Goal: Navigation & Orientation: Find specific page/section

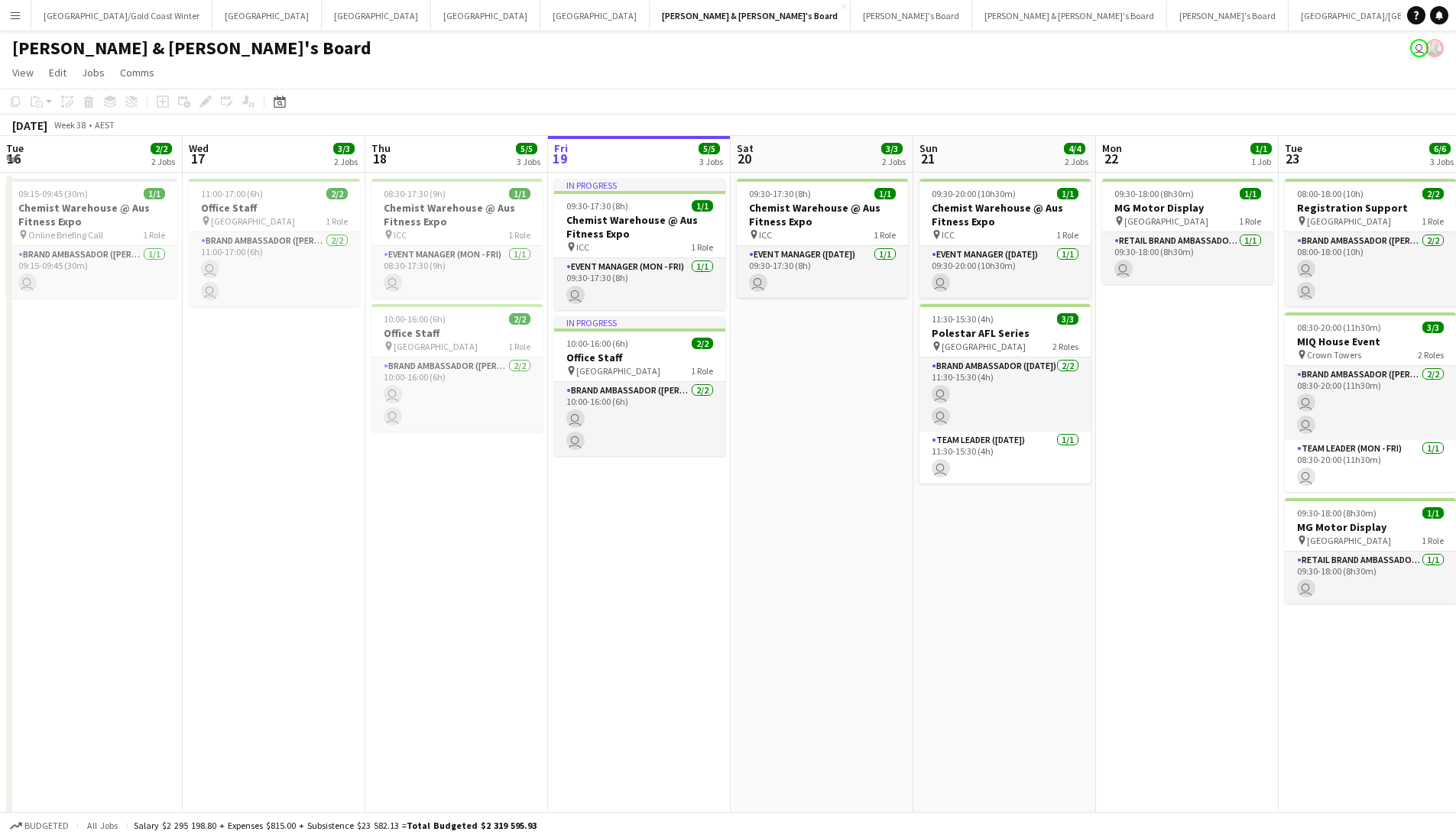
scroll to position [0, 366]
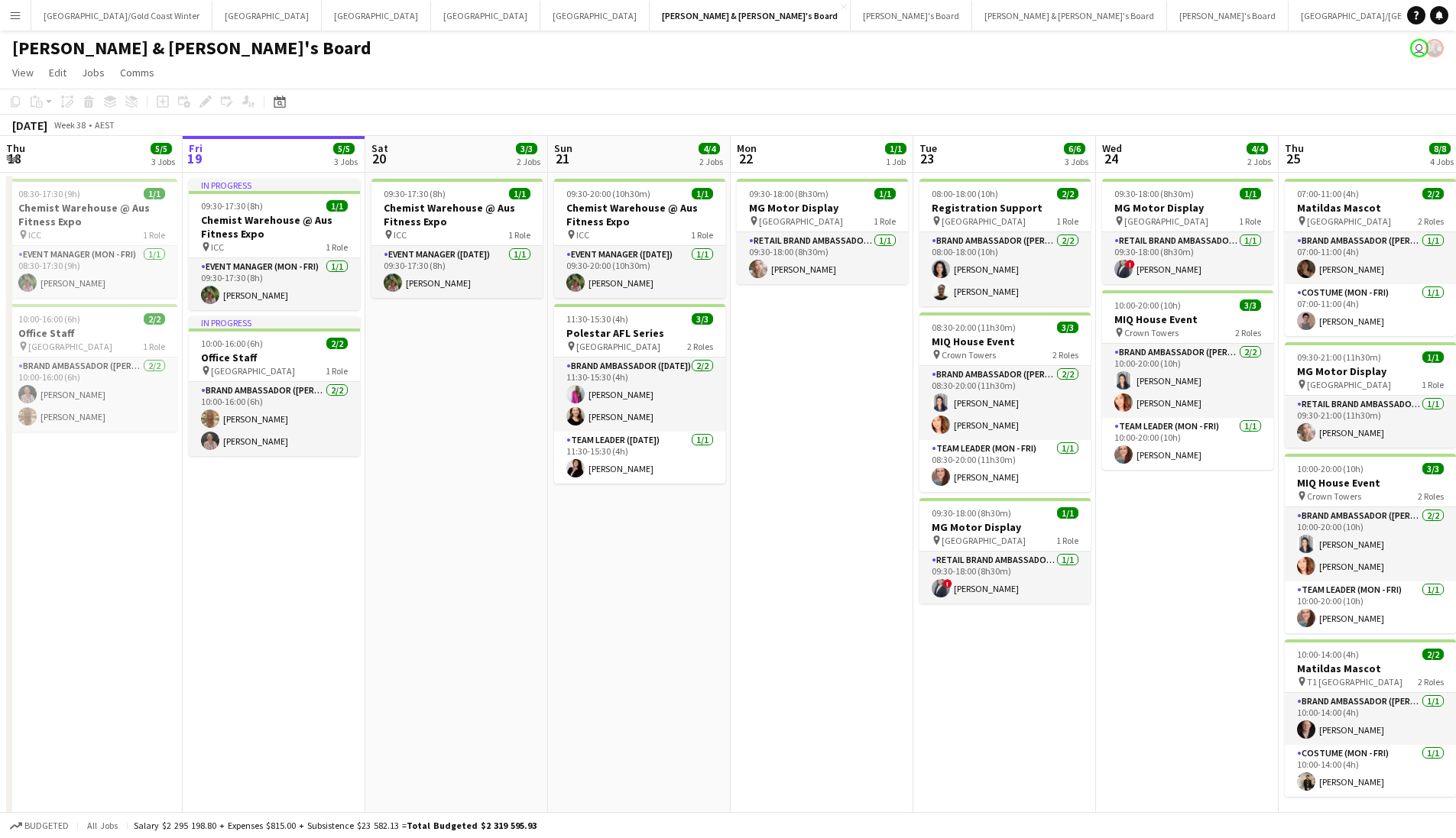
click at [431, 338] on app-date-cell "09:30-17:30 (8h) 1/1 Chemist Warehouse @ Aus Fitness Expo pin ICC 1 Role Event …" at bounding box center [457, 502] width 183 height 660
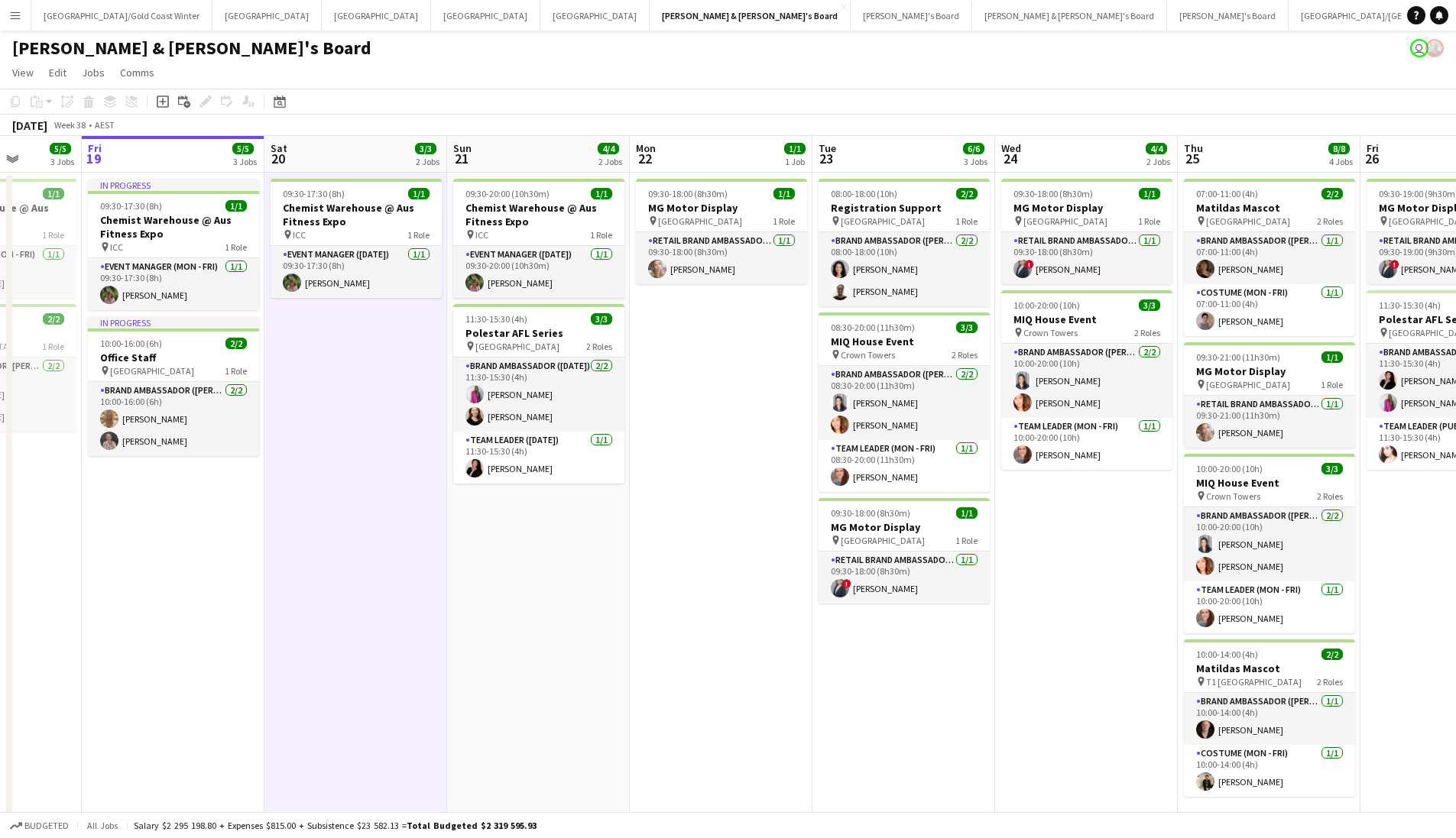
scroll to position [0, 507]
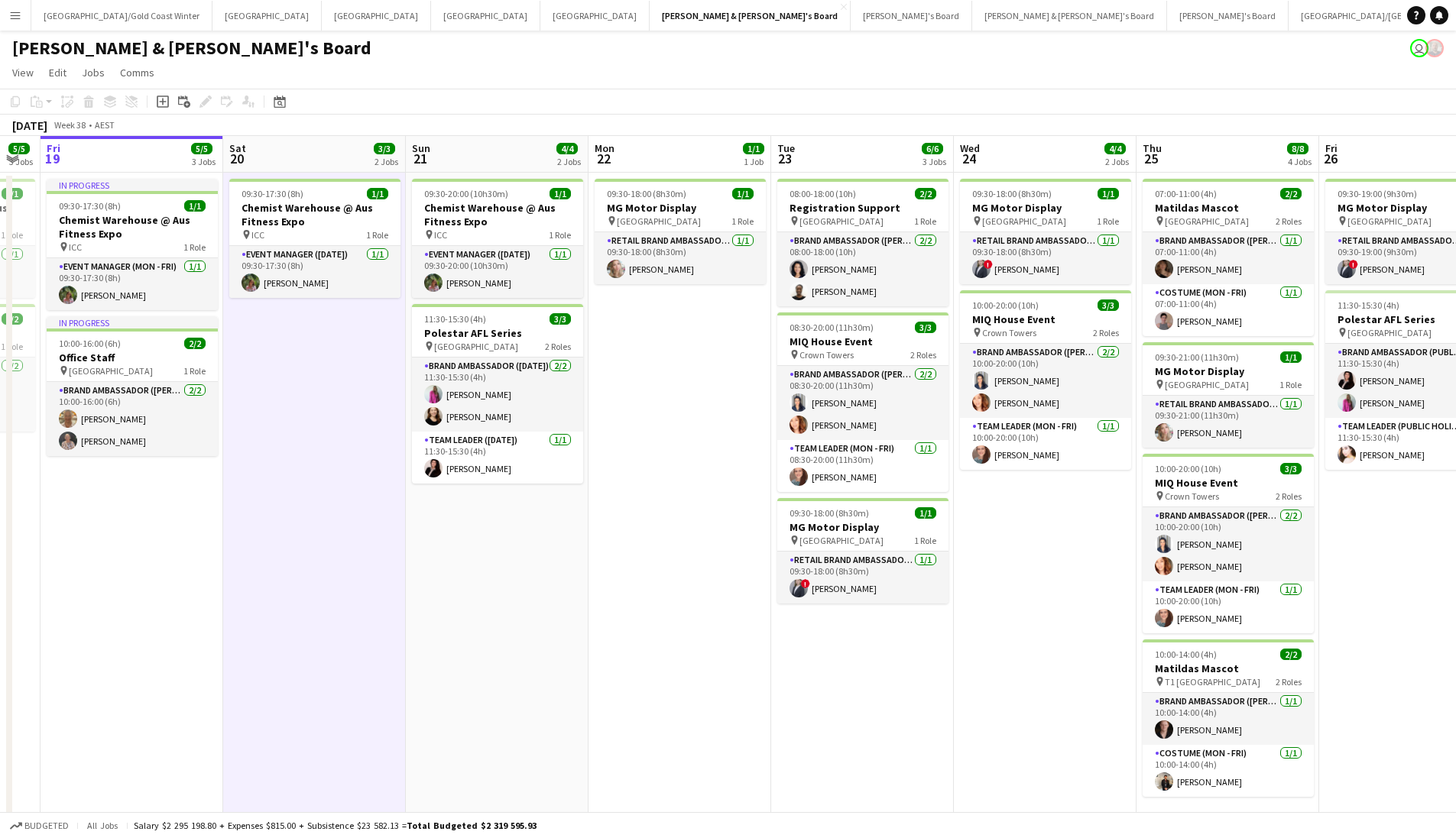
drag, startPoint x: 791, startPoint y: 568, endPoint x: 651, endPoint y: 581, distance: 140.6
click at [651, 581] on app-calendar-viewport "Tue 16 2/2 2 Jobs Wed 17 3/3 2 Jobs Thu 18 5/5 3 Jobs Fri 19 5/5 3 Jobs Sat 20 …" at bounding box center [728, 811] width 1456 height 1351
click at [668, 515] on app-date-cell "09:30-18:00 (8h30m) 1/1 MG Motor Display pin Westfield Bondi Junction 1 Role RE…" at bounding box center [680, 502] width 183 height 660
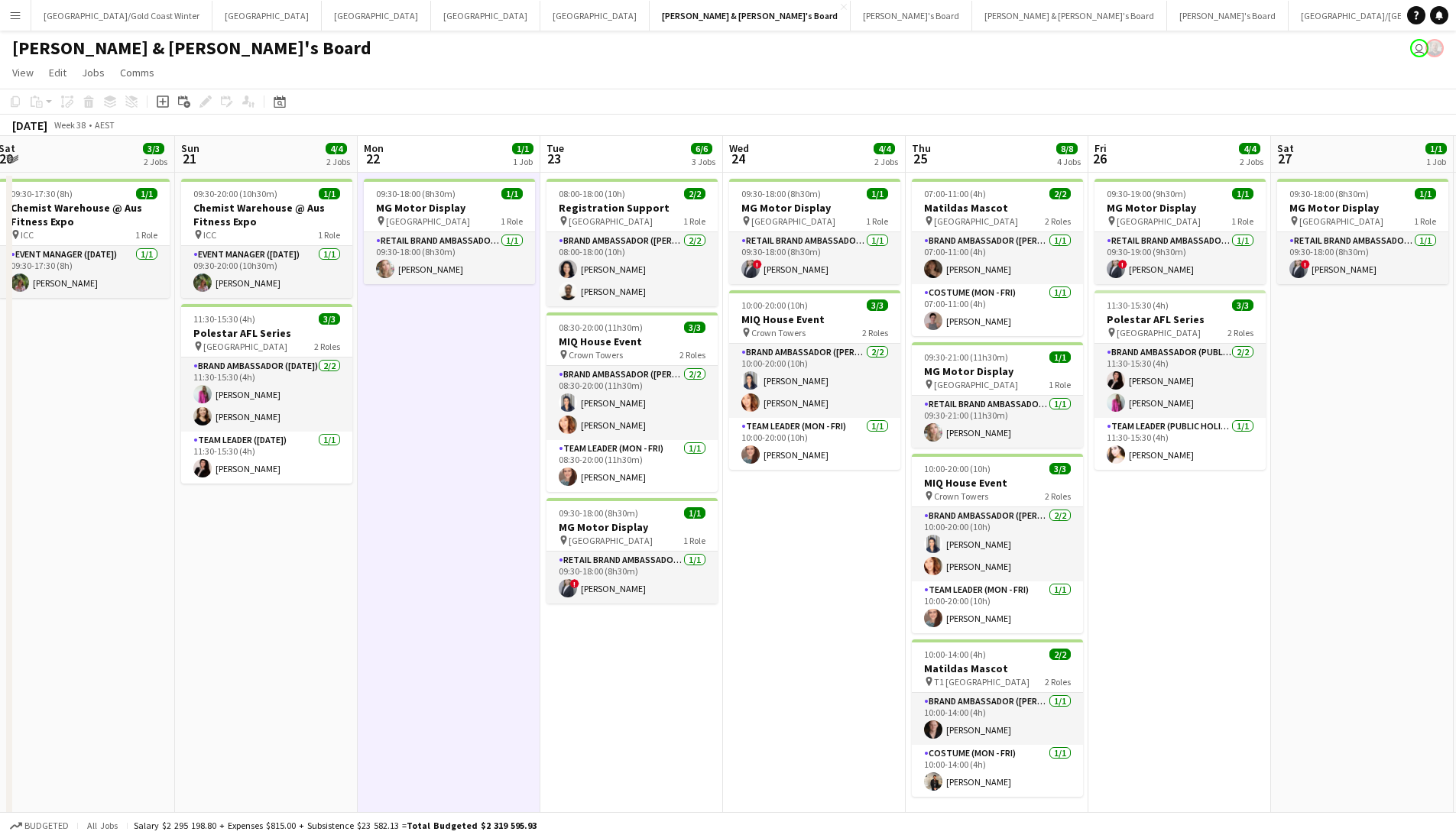
scroll to position [0, 553]
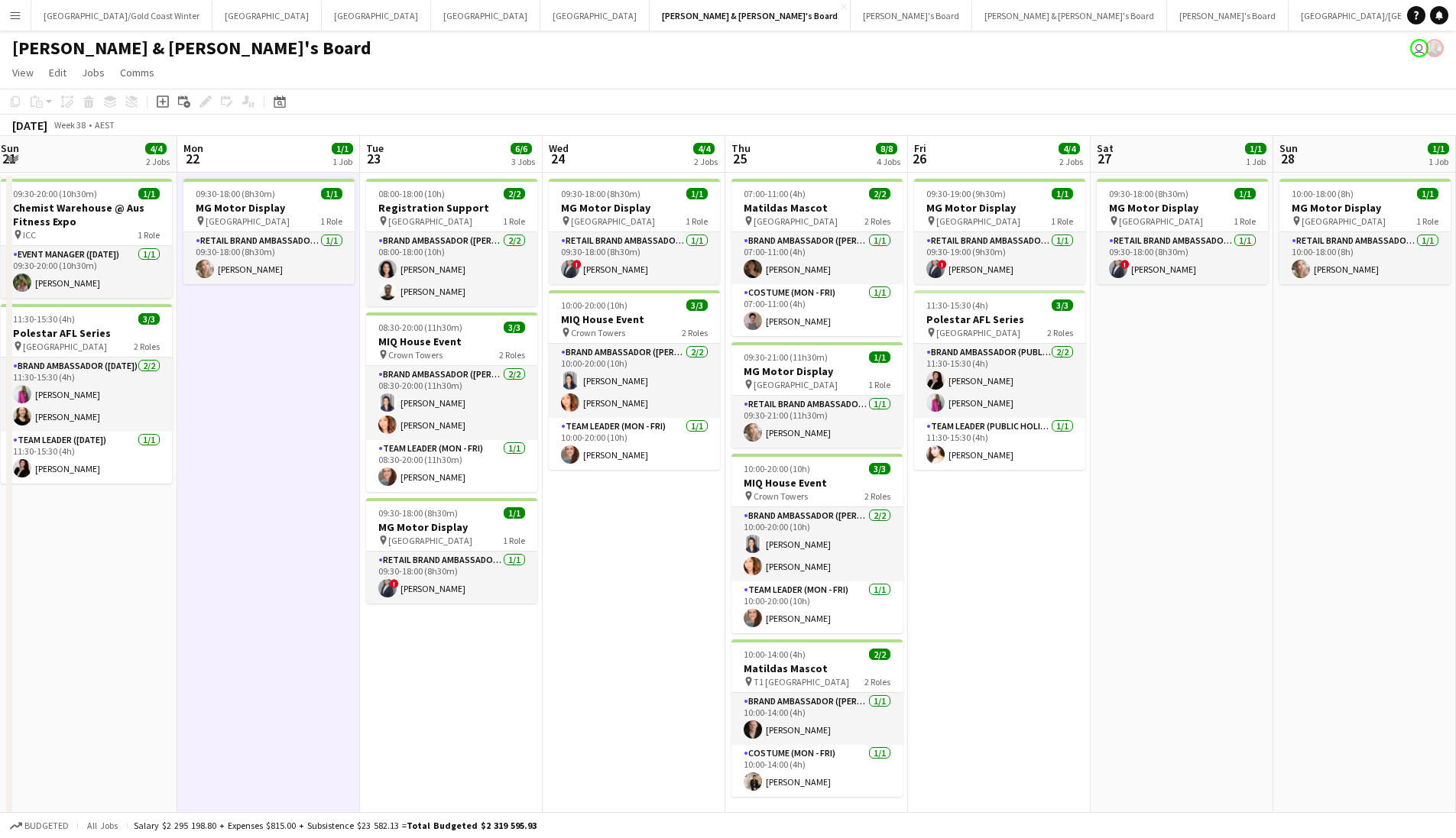
drag, startPoint x: 680, startPoint y: 522, endPoint x: 268, endPoint y: 600, distance: 419.3
click at [268, 600] on app-calendar-viewport "Thu 18 5/5 3 Jobs Fri 19 5/5 3 Jobs Sat 20 3/3 2 Jobs Sun 21 4/4 2 Jobs Mon 22 …" at bounding box center [728, 811] width 1456 height 1351
click at [648, 71] on app-page-menu "View Day view expanded Day view collapsed Month view Date picker Jump to today …" at bounding box center [728, 74] width 1456 height 29
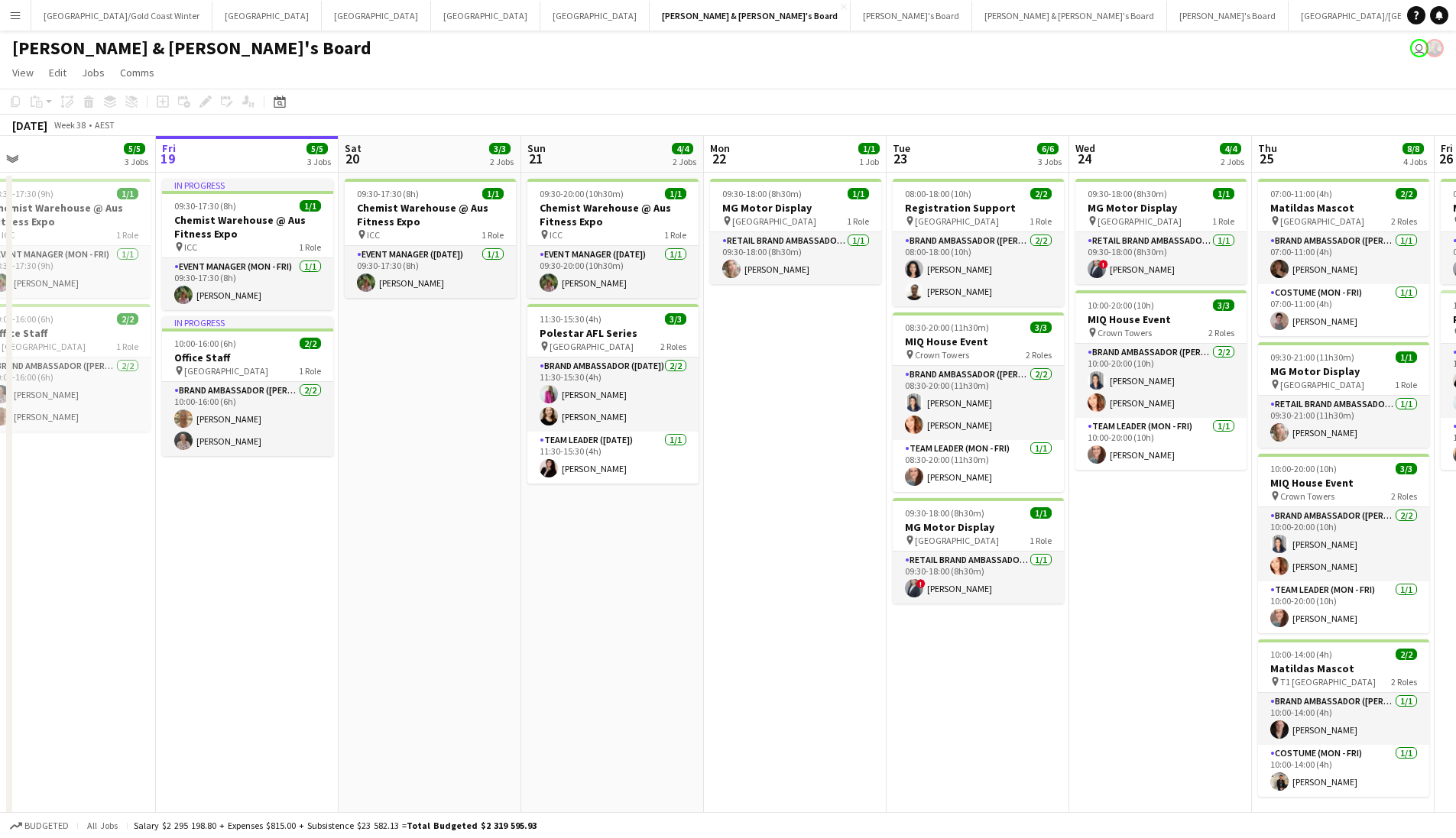
scroll to position [0, 396]
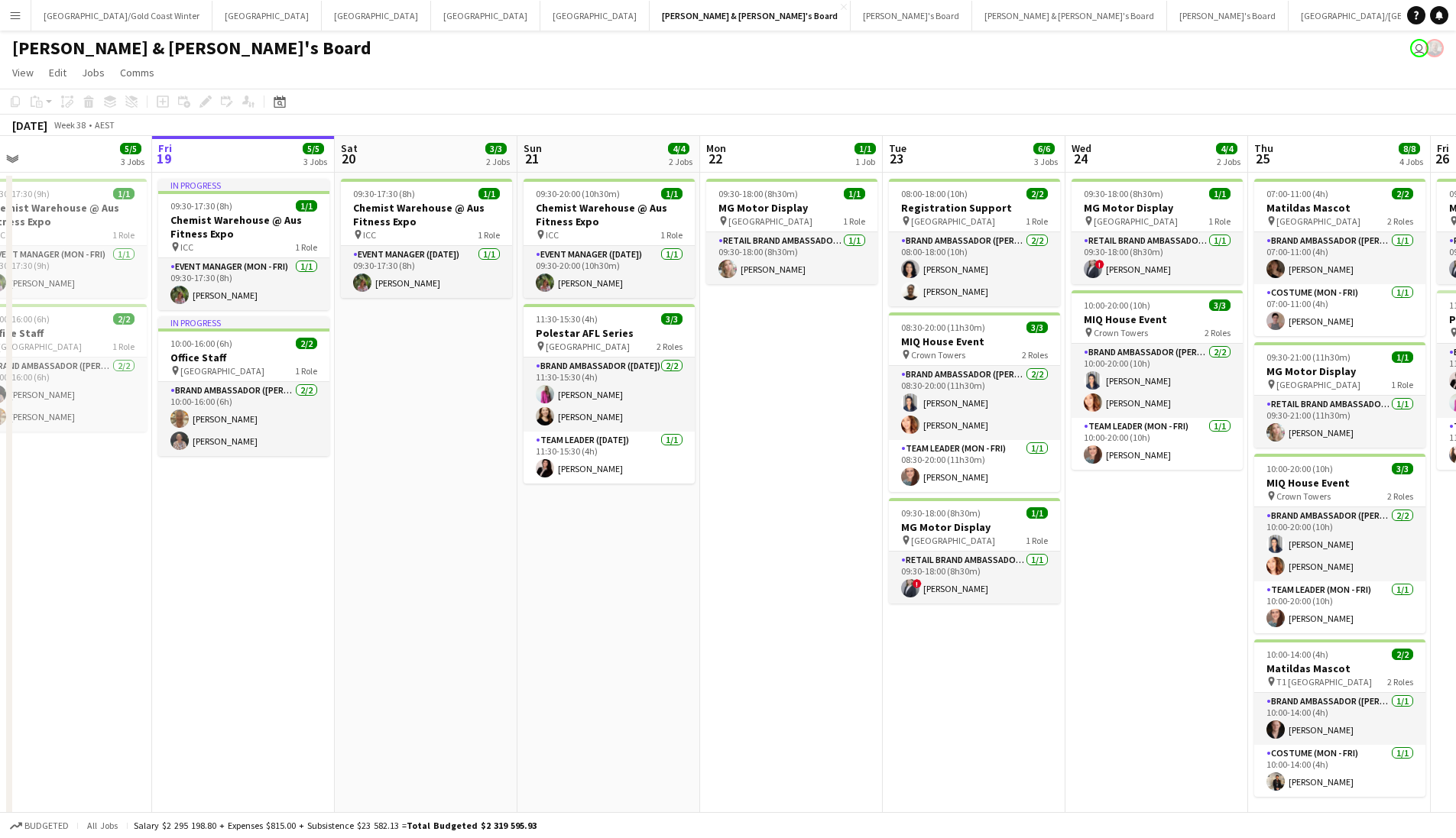
drag, startPoint x: 806, startPoint y: 352, endPoint x: 779, endPoint y: 348, distance: 27.3
click at [779, 348] on app-calendar-viewport "Tue 16 2/2 2 Jobs Wed 17 3/3 2 Jobs Thu 18 5/5 3 Jobs Fri 19 5/5 3 Jobs Sat 20 …" at bounding box center [728, 811] width 1456 height 1351
click at [785, 108] on app-toolbar "Copy Paste Paste Command V Paste with crew Command Shift V Paste linked Job [GE…" at bounding box center [728, 102] width 1456 height 26
click at [950, 540] on span "[GEOGRAPHIC_DATA]" at bounding box center [953, 541] width 84 height 11
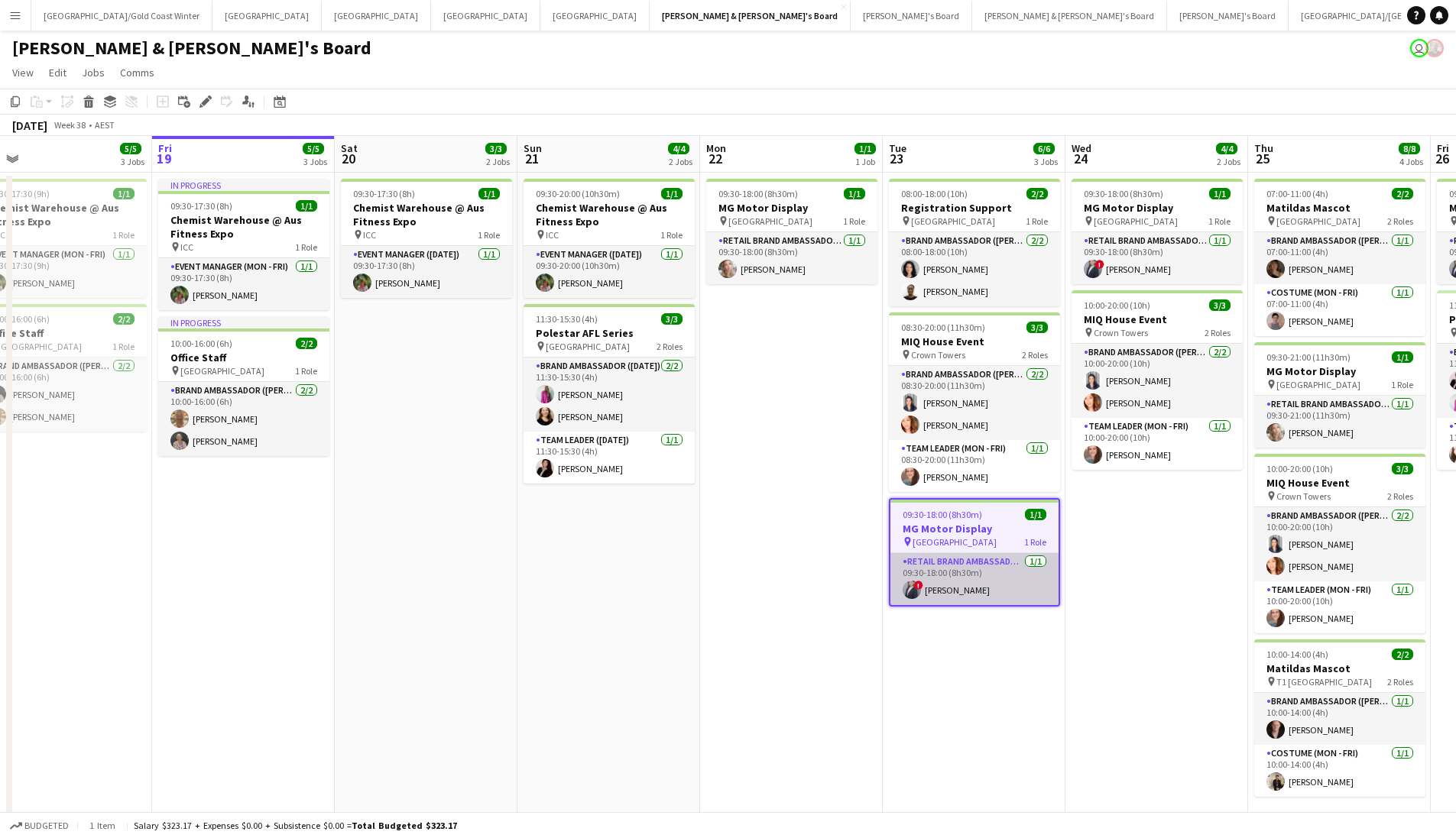
click at [951, 571] on app-card-role "RETAIL Brand Ambassador (Mon - Fri) [DATE] 09:30-18:00 (8h30m) ! [PERSON_NAME]" at bounding box center [974, 578] width 168 height 52
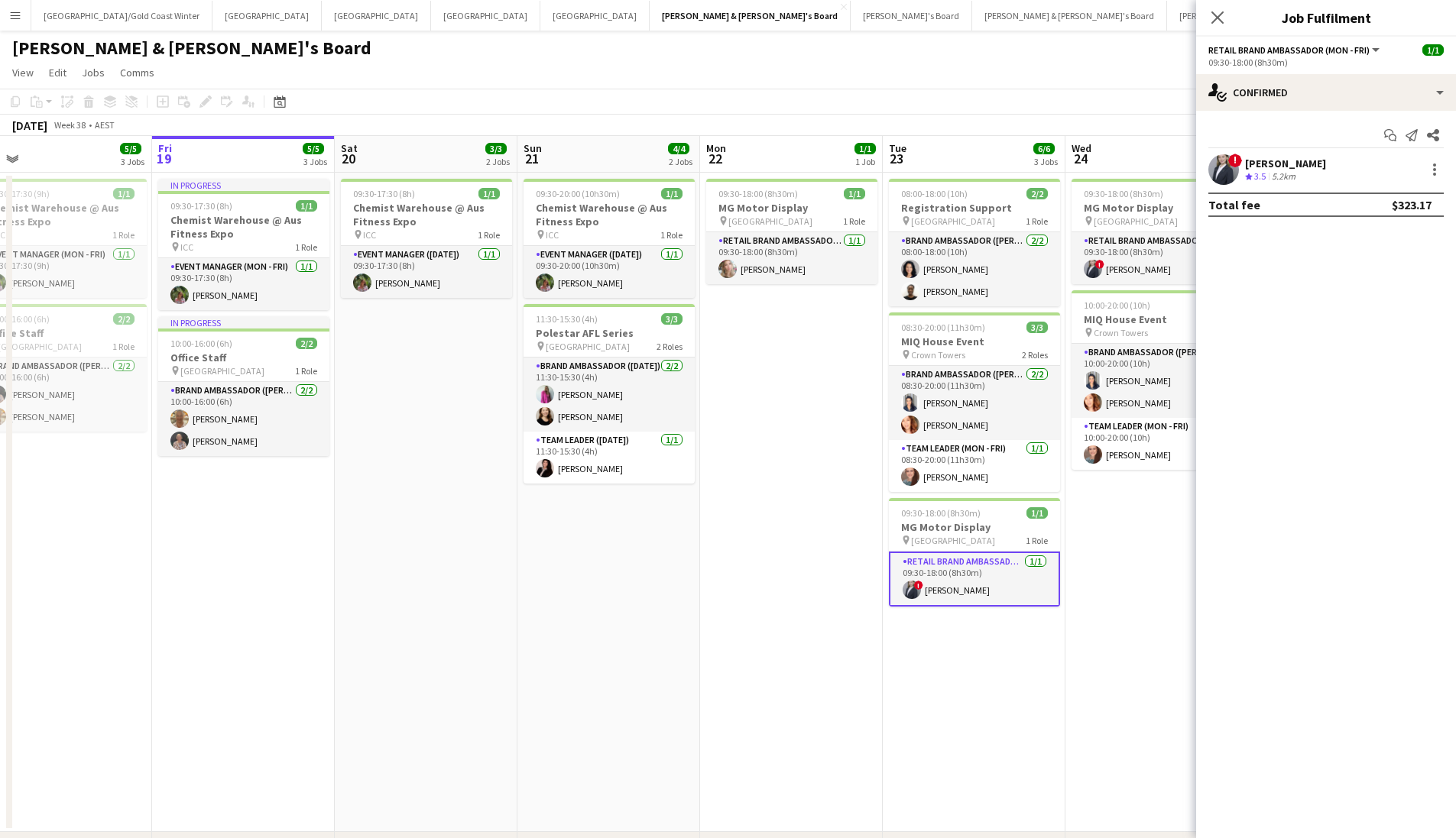
click at [1274, 162] on div "[PERSON_NAME]" at bounding box center [1285, 163] width 81 height 14
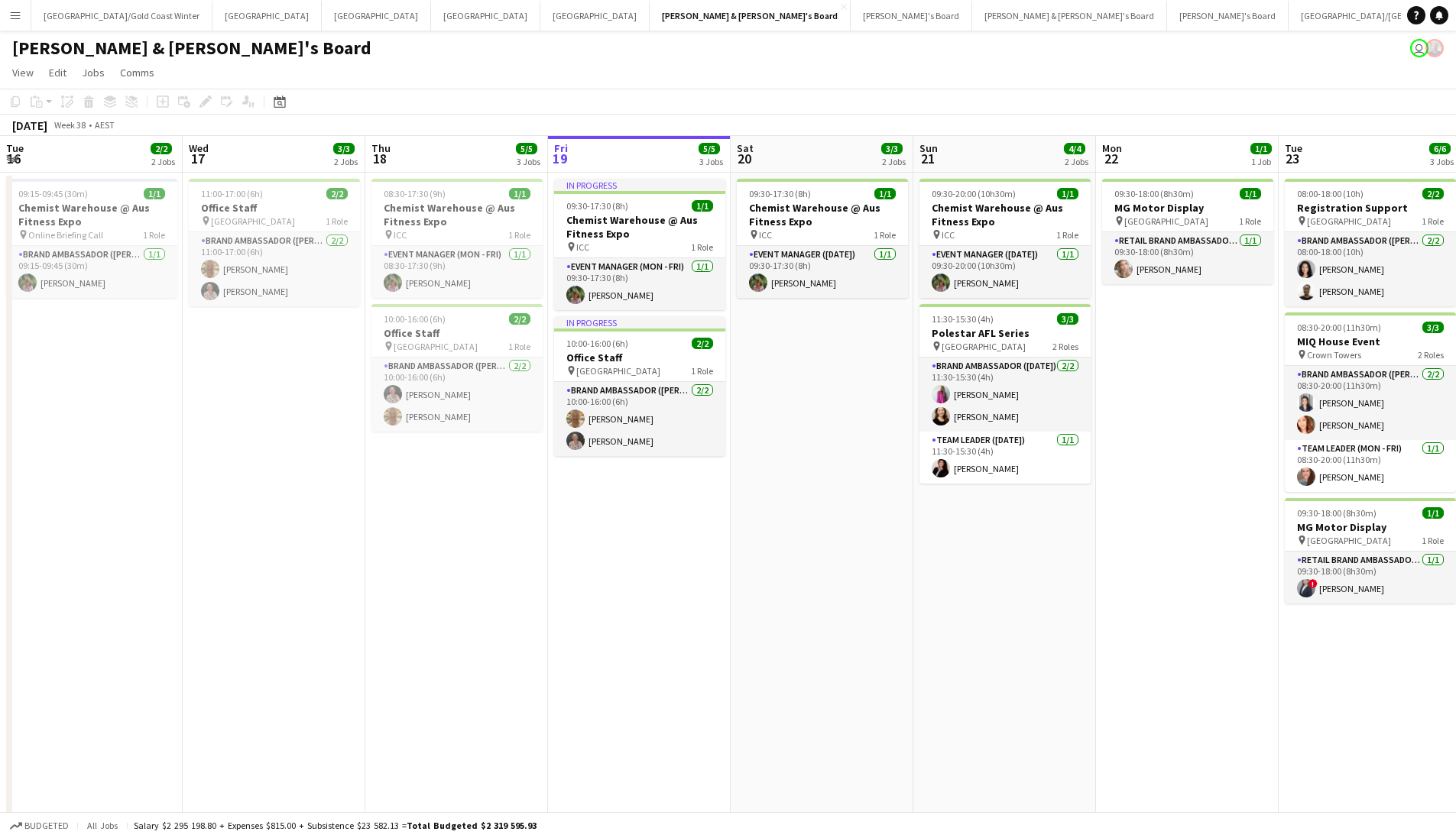
scroll to position [0, 366]
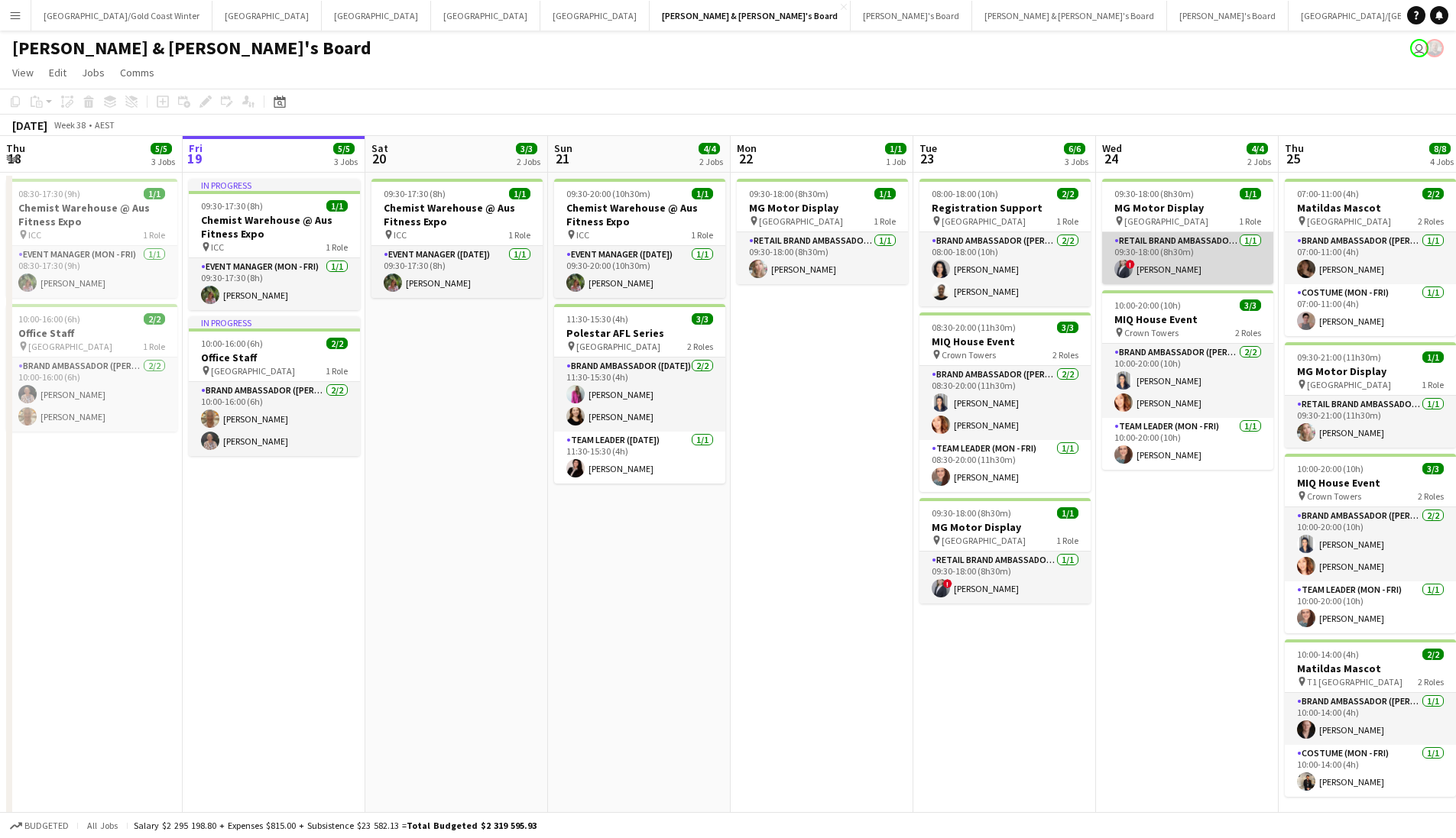
click at [1240, 242] on app-card-role "RETAIL Brand Ambassador (Mon - Fri) [DATE] 09:30-18:00 (8h30m) ! [PERSON_NAME]" at bounding box center [1188, 258] width 172 height 52
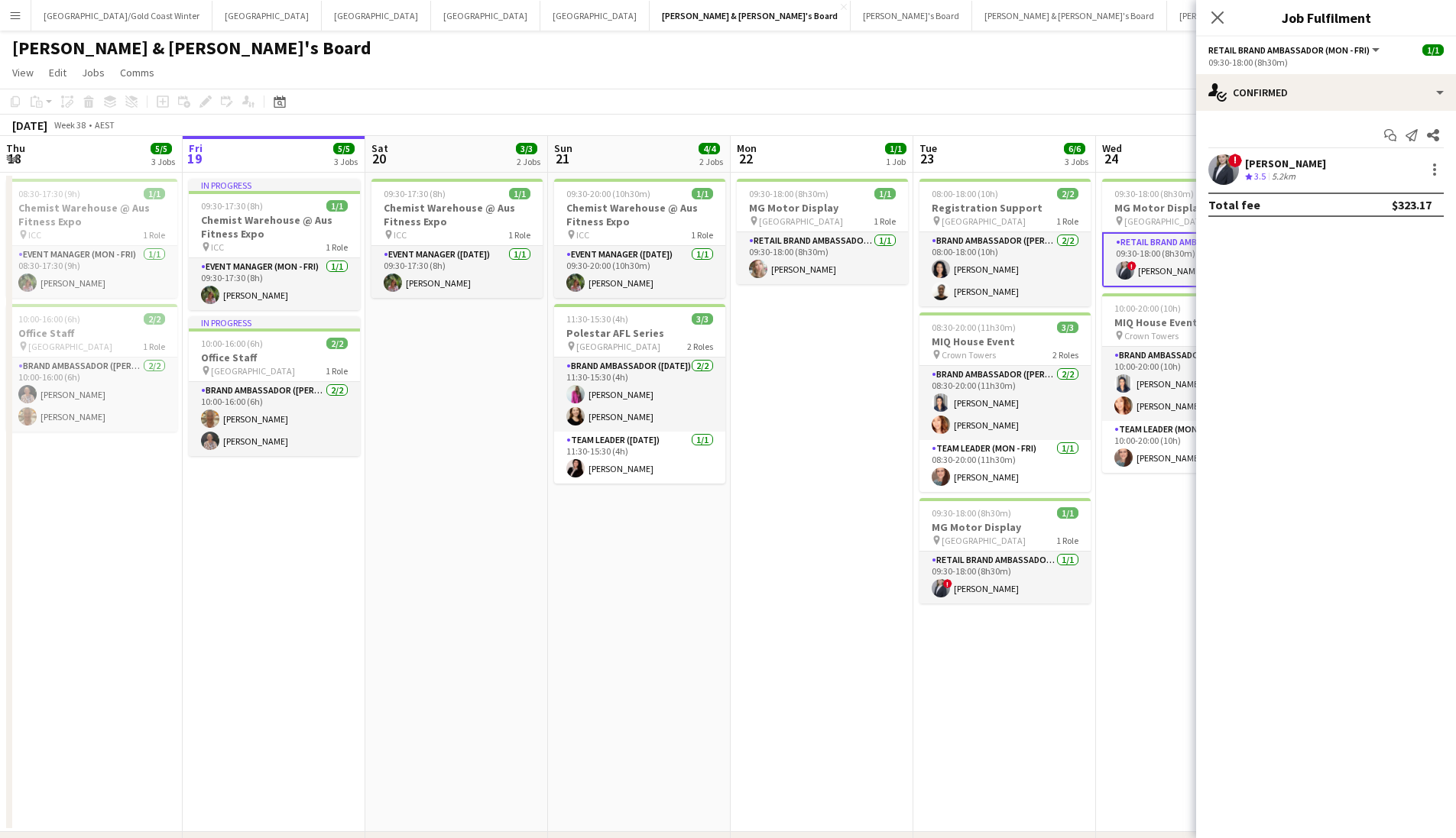
click at [1283, 163] on div "[PERSON_NAME]" at bounding box center [1285, 163] width 81 height 14
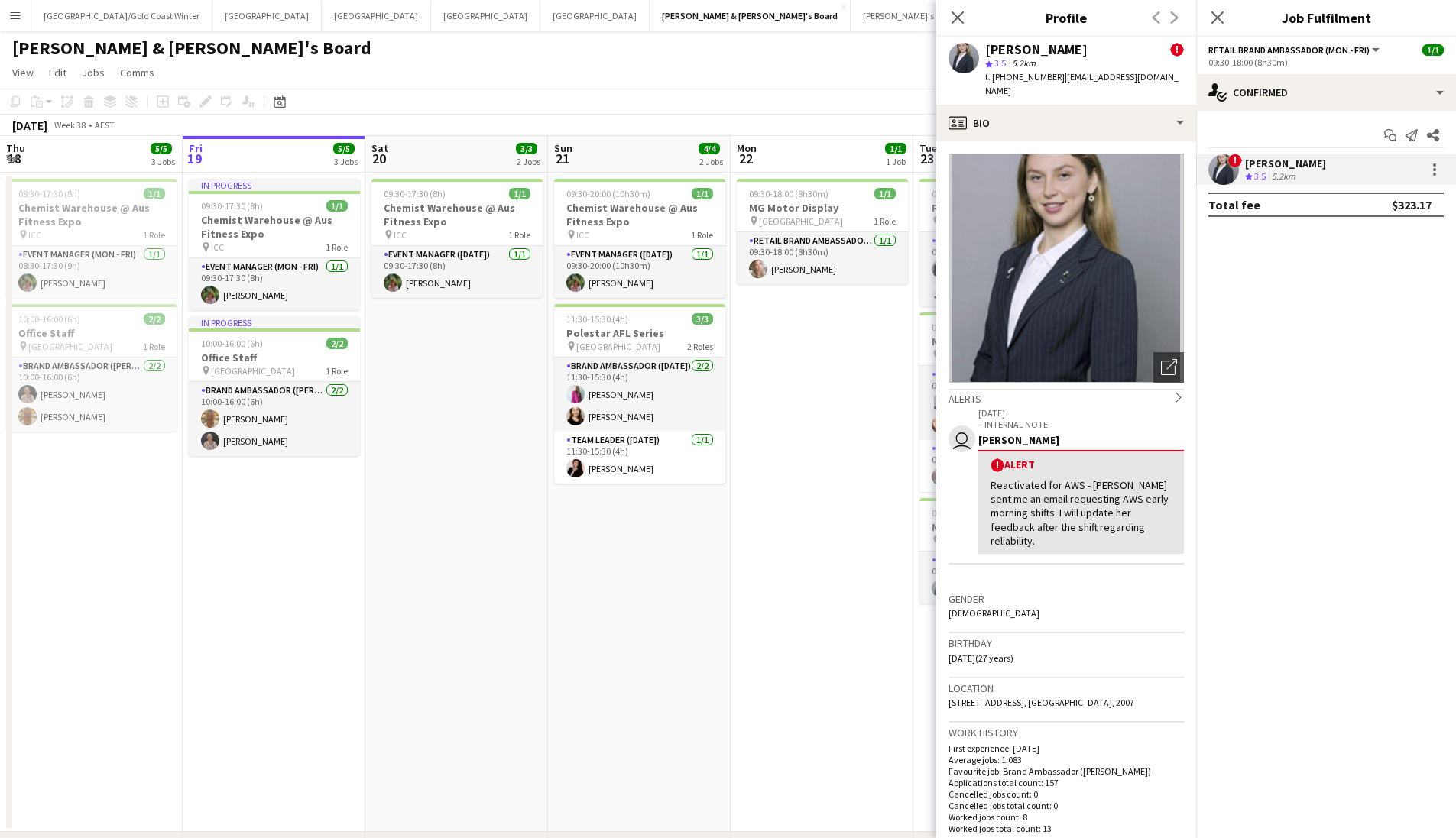
drag, startPoint x: 1008, startPoint y: 73, endPoint x: 1055, endPoint y: 77, distance: 47.2
click at [1055, 77] on div "t. +61426697774 | marcelinemorgansyd@gmail.com" at bounding box center [1085, 83] width 199 height 27
click at [956, 19] on icon at bounding box center [957, 17] width 14 height 14
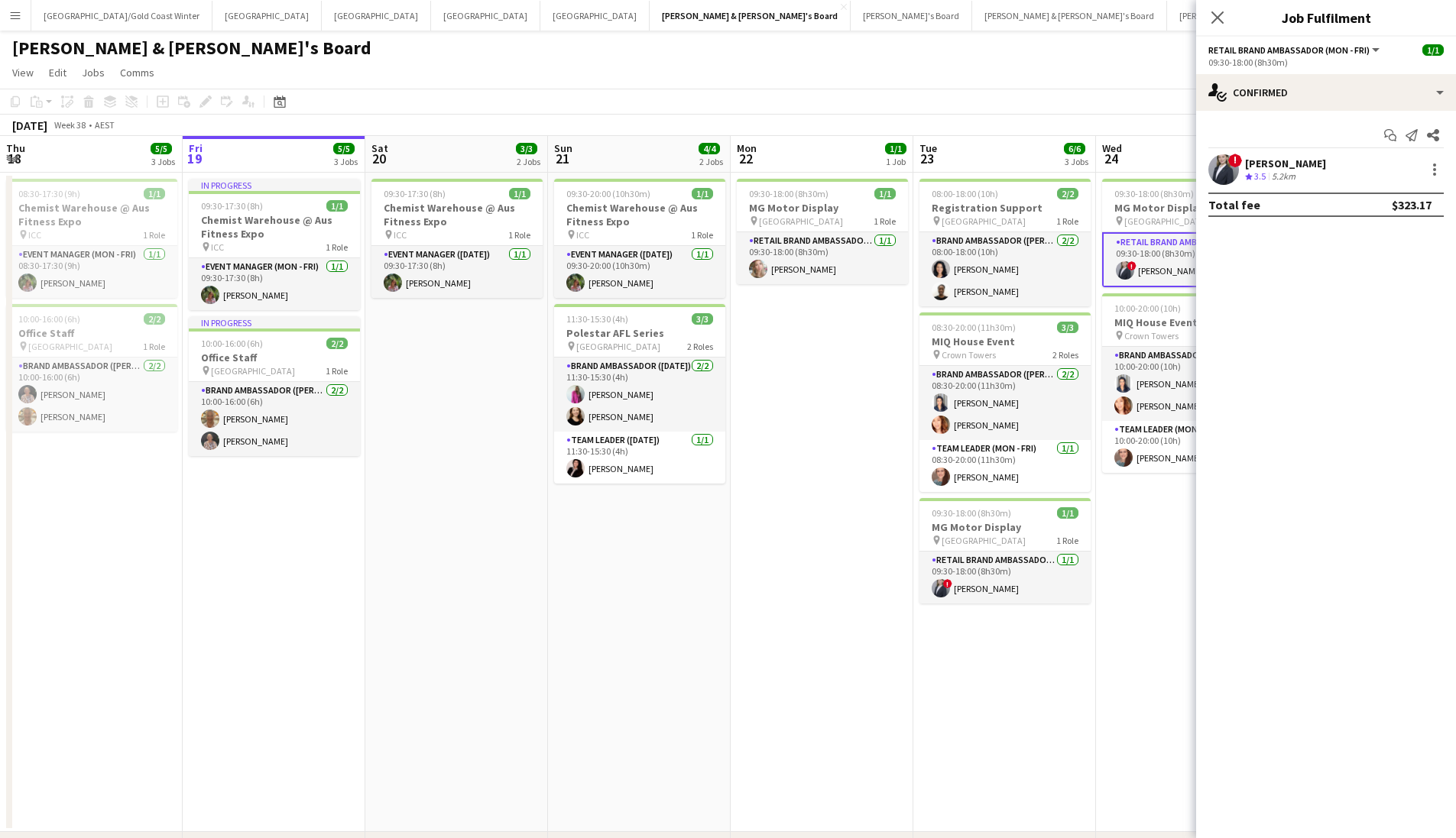
click at [864, 426] on app-date-cell "09:30-18:00 (8h30m) 1/1 MG Motor Display pin Westfield Bondi Junction 1 Role RE…" at bounding box center [821, 502] width 183 height 660
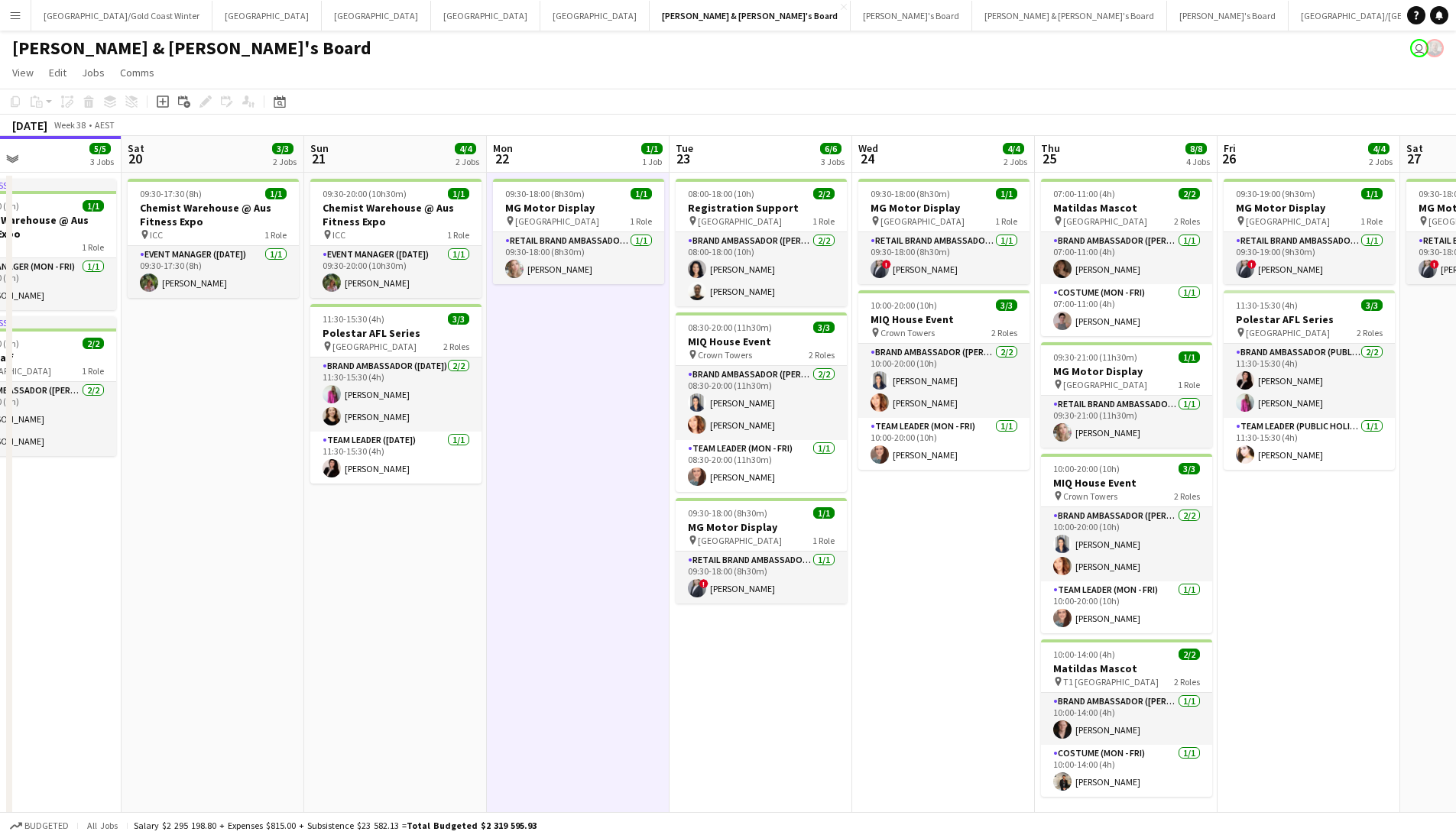
drag, startPoint x: 1000, startPoint y: 670, endPoint x: 860, endPoint y: 633, distance: 144.8
click at [825, 659] on app-calendar-viewport "Tue 16 2/2 2 Jobs Wed 17 3/3 2 Jobs Thu 18 5/5 3 Jobs Fri 19 5/5 3 Jobs Sat 20 …" at bounding box center [728, 811] width 1456 height 1351
click at [884, 615] on app-date-cell "09:30-18:00 (8h30m) 1/1 MG Motor Display pin Westfield Bondi Junction 1 Role RE…" at bounding box center [945, 502] width 183 height 660
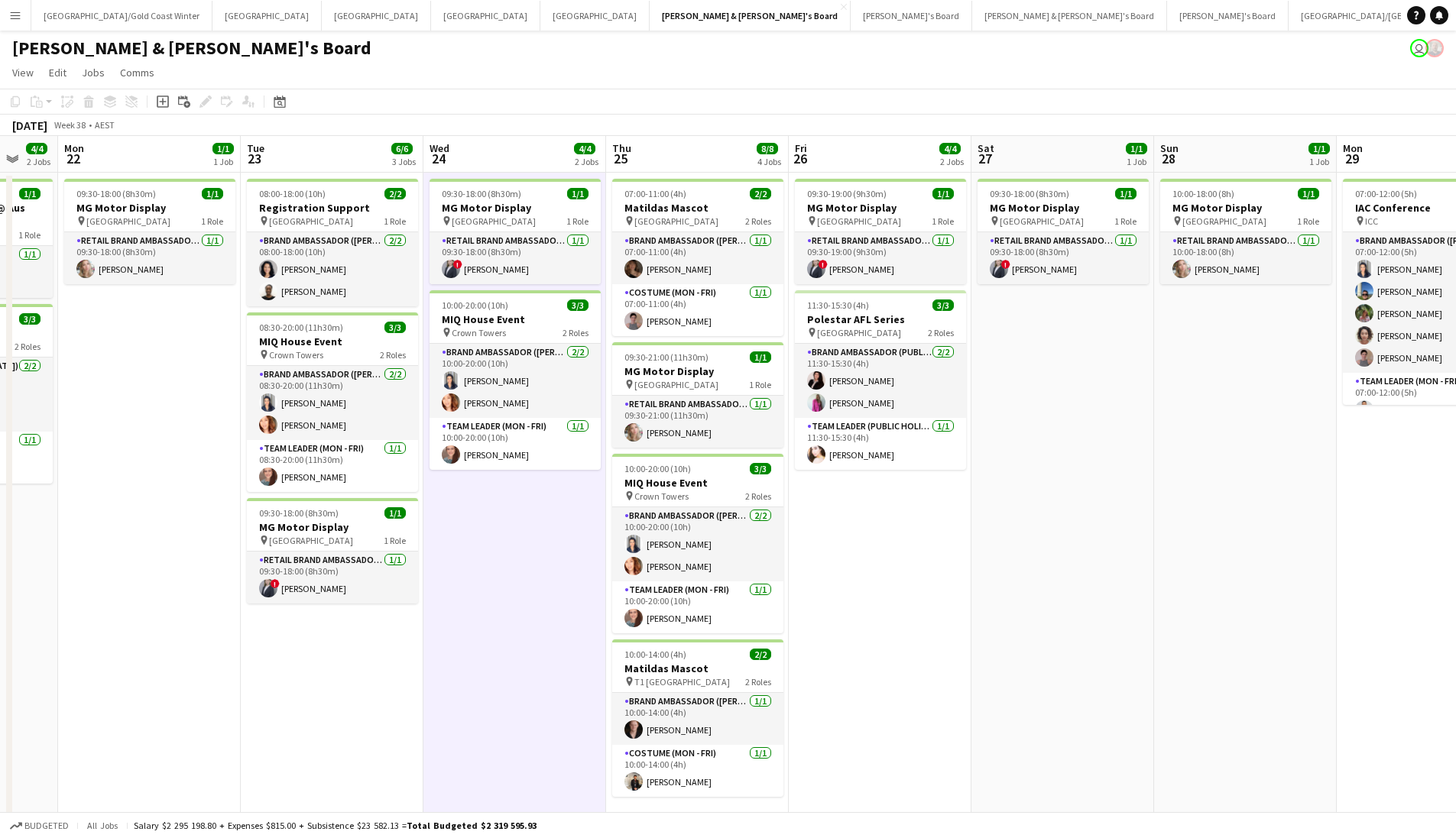
scroll to position [0, 490]
drag, startPoint x: 1267, startPoint y: 598, endPoint x: 471, endPoint y: 621, distance: 796.3
click at [471, 621] on app-calendar-viewport "Fri 19 5/5 3 Jobs Sat 20 3/3 2 Jobs Sun 21 4/4 2 Jobs Mon 22 1/1 1 Job Tue 23 6…" at bounding box center [728, 811] width 1456 height 1351
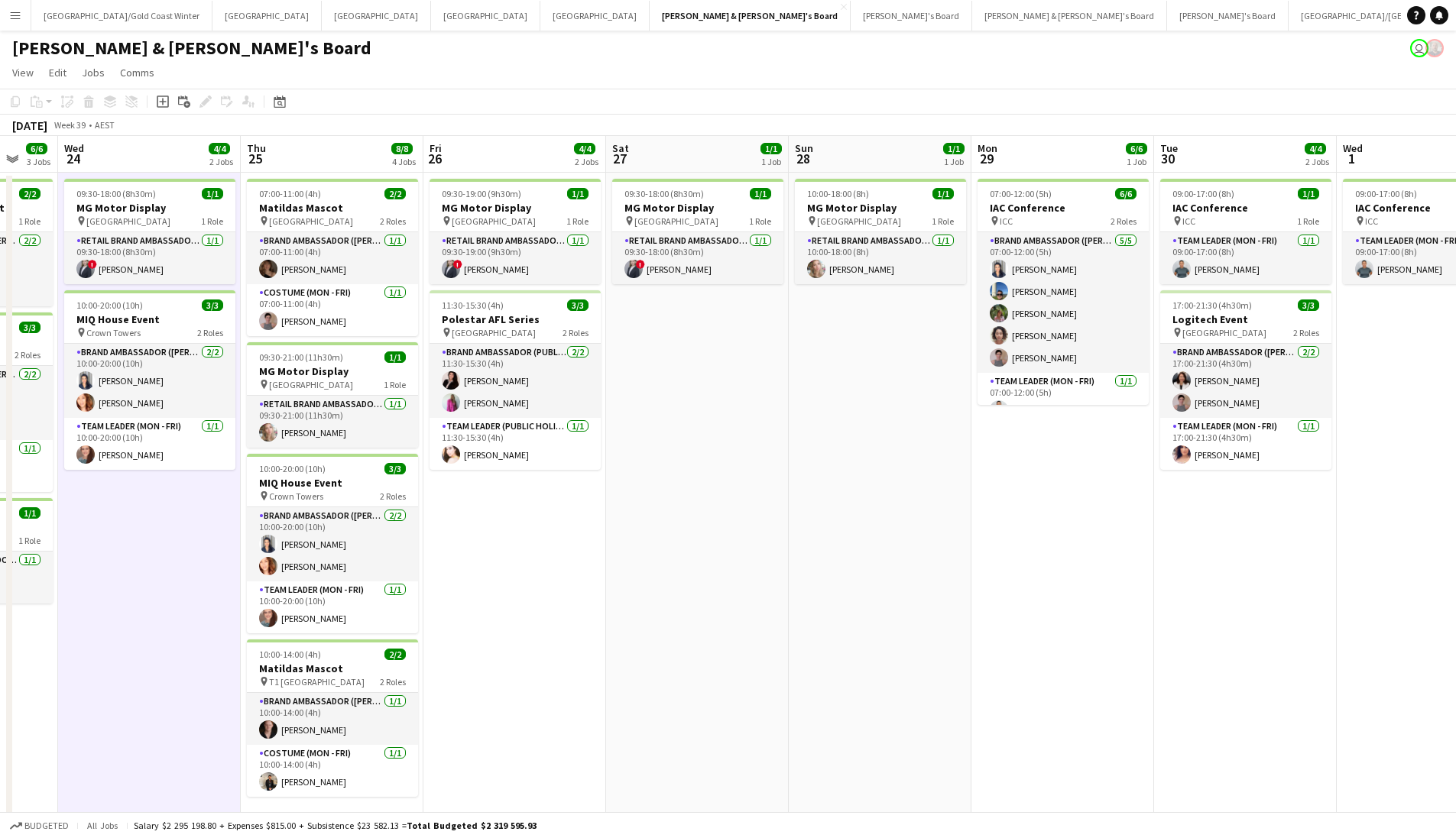
click at [672, 542] on app-date-cell "09:30-18:00 (8h30m) 1/1 MG Motor Display pin Westfield Bondi Junction 1 Role RE…" at bounding box center [698, 502] width 183 height 660
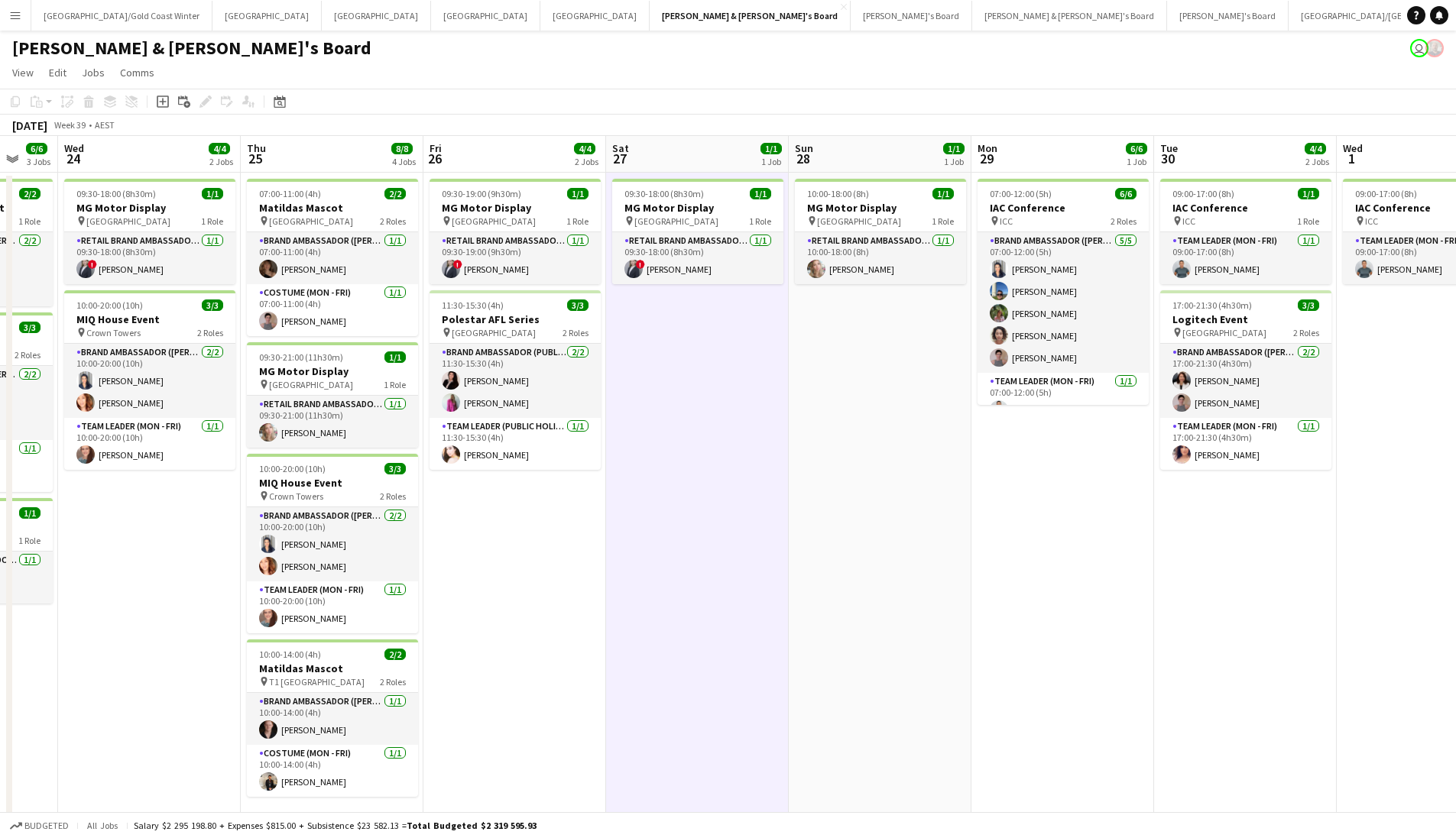
click at [1004, 547] on app-date-cell "07:00-12:00 (5h) 6/6 IAC Conference pin ICC 2 Roles Brand Ambassador (Mon - Fri…" at bounding box center [1062, 502] width 183 height 660
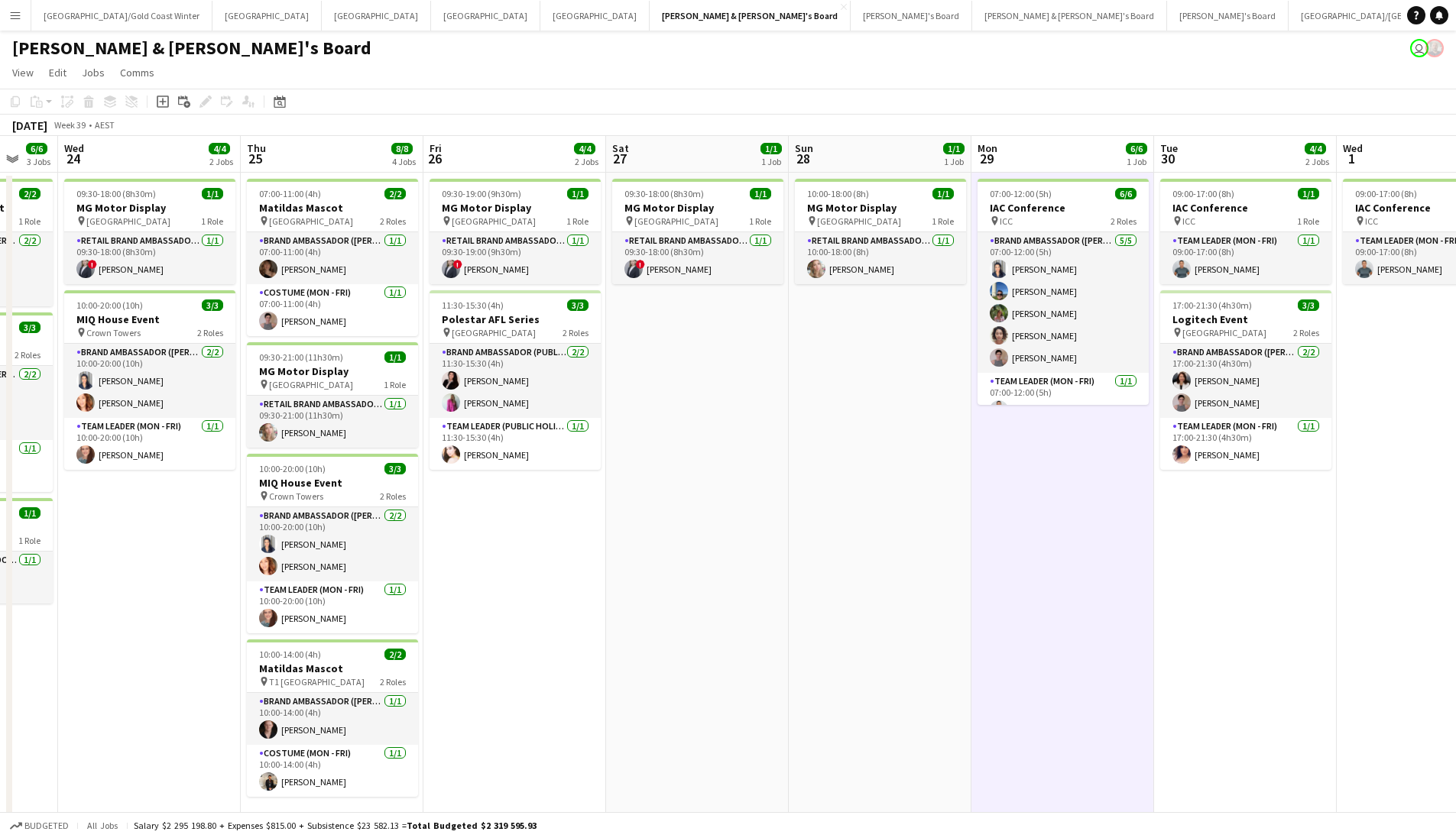
click at [1238, 548] on app-date-cell "09:00-17:00 (8h) 1/1 IAC Conference pin ICC 1 Role Team Leader (Mon - Fri) 1/1 …" at bounding box center [1245, 502] width 183 height 660
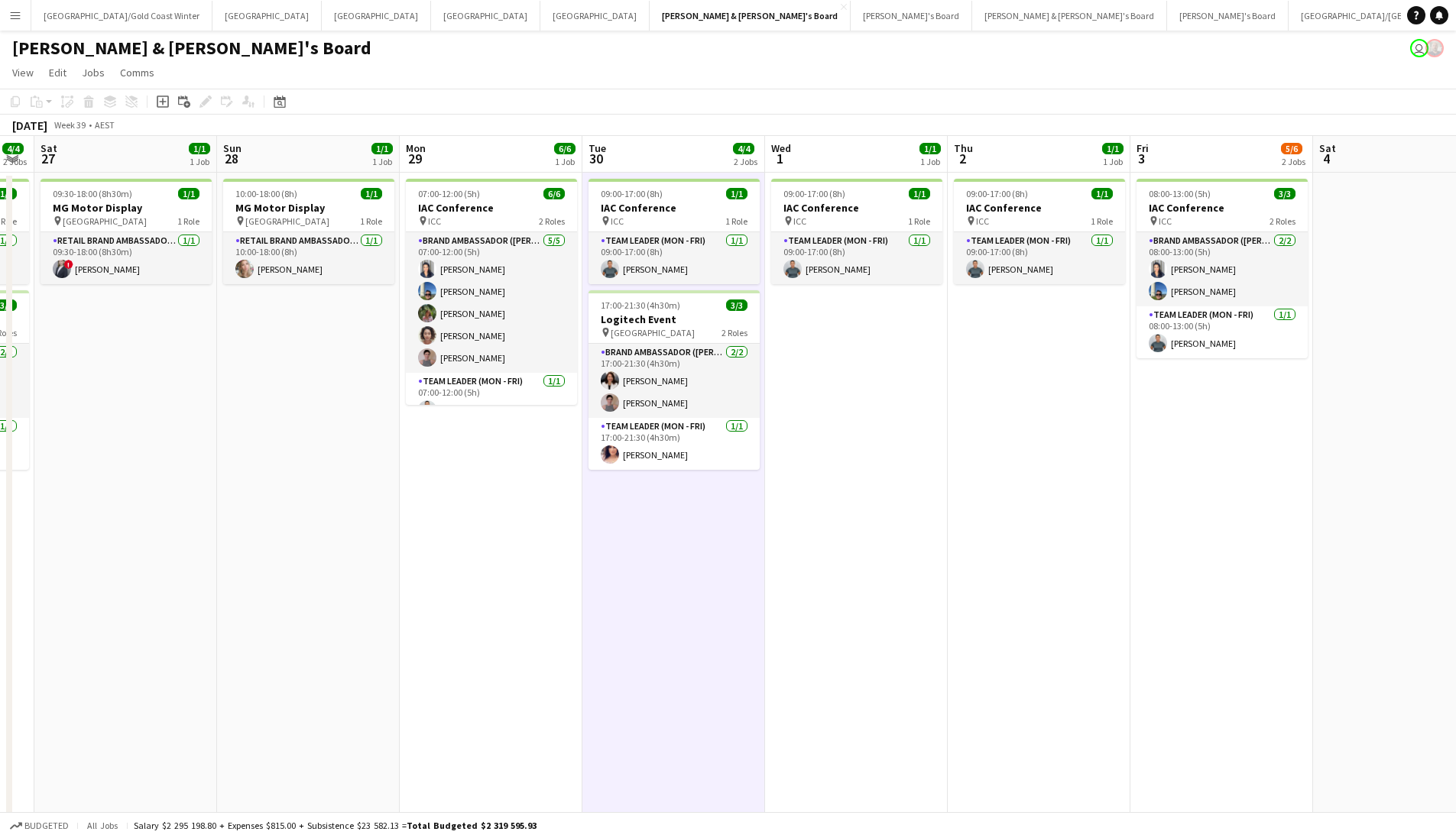
drag, startPoint x: 758, startPoint y: 616, endPoint x: 697, endPoint y: 617, distance: 61.0
click at [697, 617] on app-calendar-viewport "Wed 24 4/4 2 Jobs Thu 25 8/8 4 Jobs Fri 26 4/4 2 Jobs Sat 27 1/1 1 Job Sun 28 1…" at bounding box center [728, 811] width 1456 height 1351
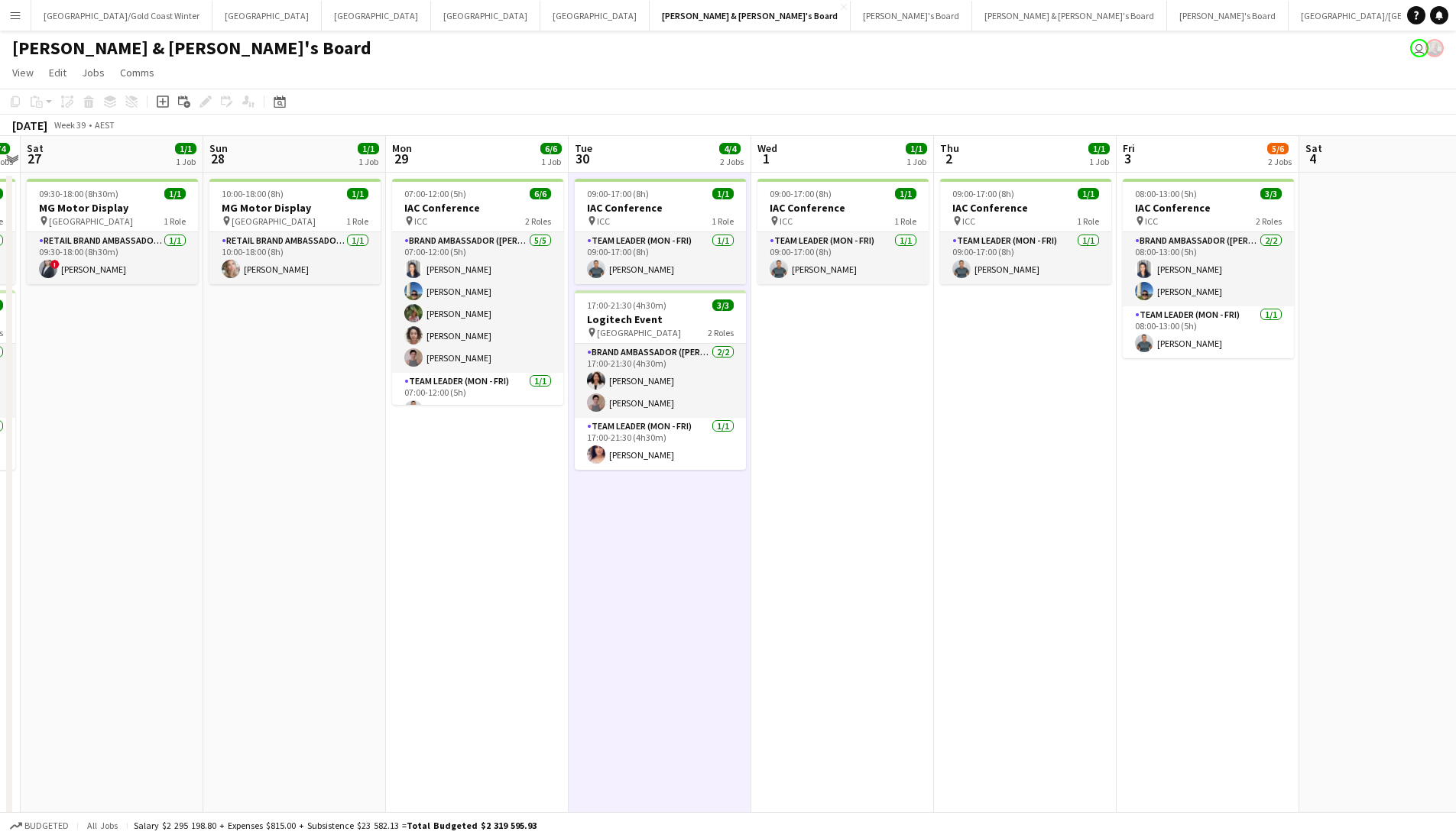
click at [893, 577] on app-date-cell "09:00-17:00 (8h) 1/1 IAC Conference pin ICC 1 Role Team Leader (Mon - Fri) 1/1 …" at bounding box center [843, 502] width 183 height 660
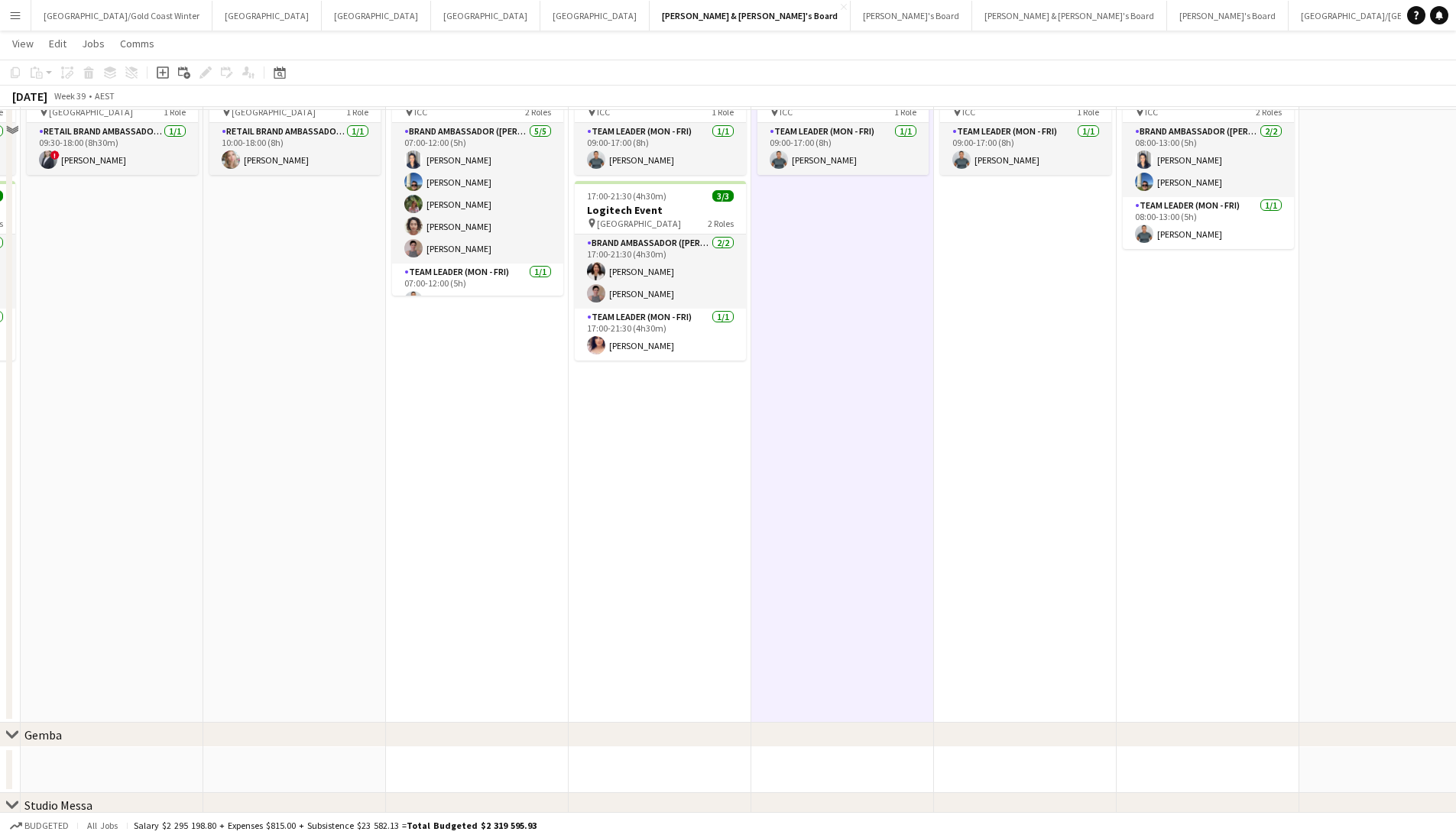
scroll to position [0, 0]
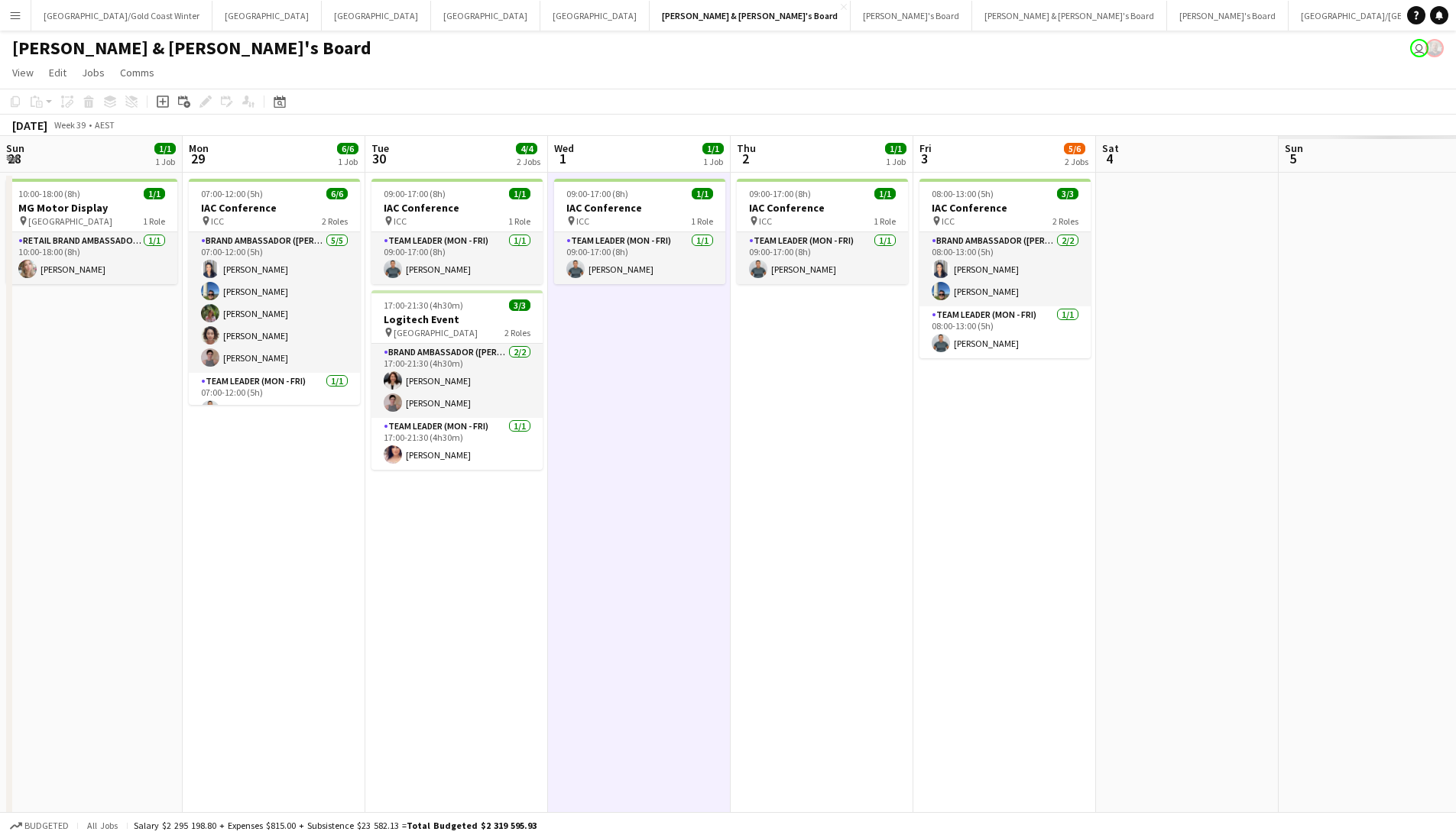
drag, startPoint x: 953, startPoint y: 581, endPoint x: -406, endPoint y: 561, distance: 1359.1
click at [0, 561] on html "Menu Boards Boards Boards All jobs Status Workforce Workforce My Workforce Recr…" at bounding box center [728, 756] width 1456 height 1513
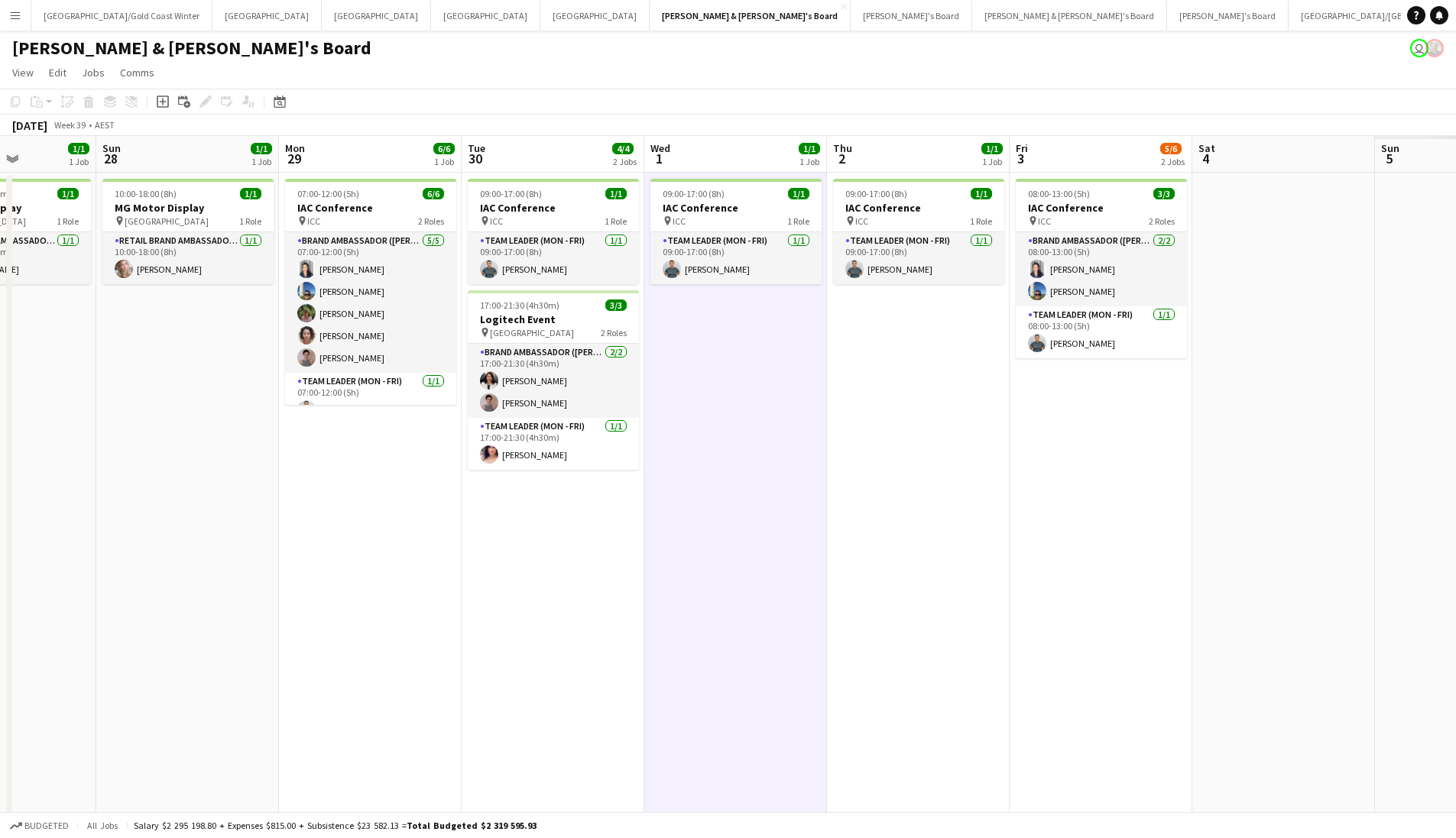
drag, startPoint x: 1160, startPoint y: 532, endPoint x: 203, endPoint y: 548, distance: 957.1
click at [159, 564] on app-calendar-viewport "Wed 24 4/4 2 Jobs Thu 25 8/8 4 Jobs Fri 26 4/4 2 Jobs Sat 27 1/1 1 Job Sun 28 1…" at bounding box center [728, 811] width 1456 height 1351
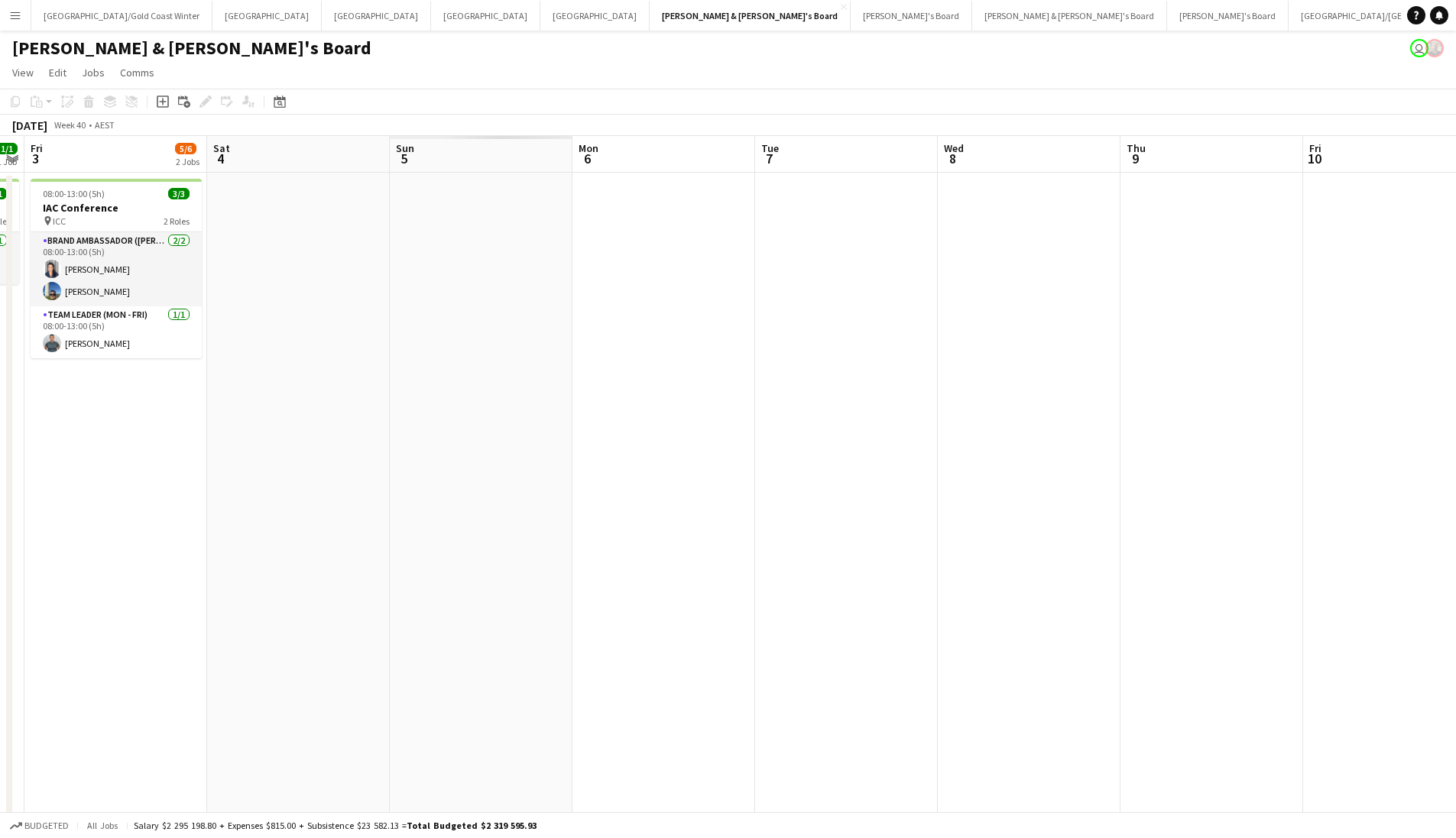
drag, startPoint x: 1073, startPoint y: 511, endPoint x: 371, endPoint y: 481, distance: 702.6
click at [89, 531] on app-calendar-viewport "Mon 29 6/6 1 Job Tue 30 4/4 2 Jobs Wed 1 1/1 1 Job Thu 2 1/1 1 Job Fri 3 5/6 2 …" at bounding box center [728, 811] width 1456 height 1351
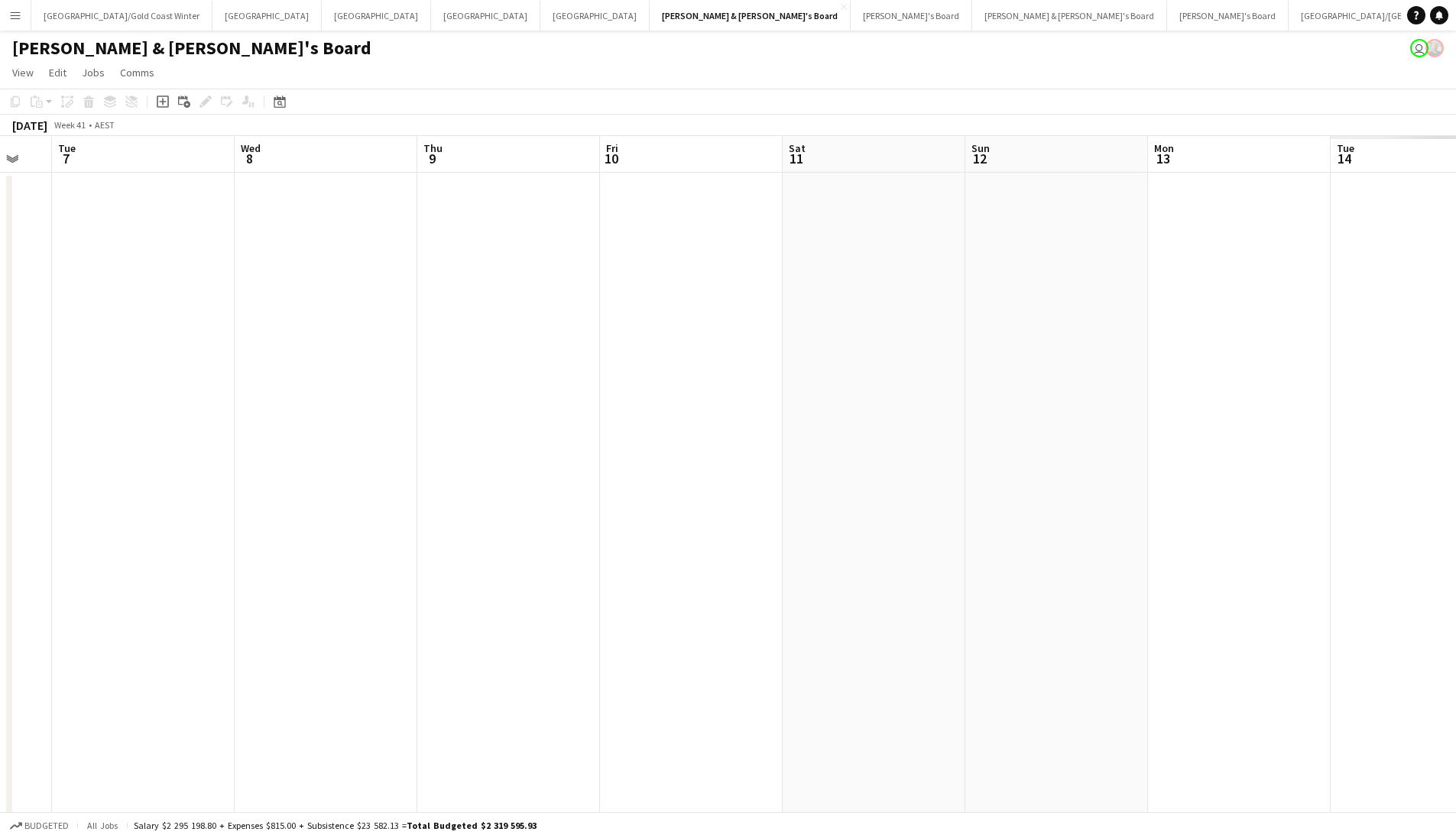
drag, startPoint x: 484, startPoint y: 518, endPoint x: 428, endPoint y: 501, distance: 58.5
click at [358, 516] on app-calendar-viewport "Sat 4 Sun 5 Mon 6 Tue 7 Wed 8 Thu 9 Fri 10 Sat 11 Sun 12 Mon 13 Tue 14 Wed 15 T…" at bounding box center [728, 811] width 1456 height 1351
click at [0, 499] on html "Menu Boards Boards Boards All jobs Status Workforce Workforce My Workforce Recr…" at bounding box center [728, 756] width 1456 height 1513
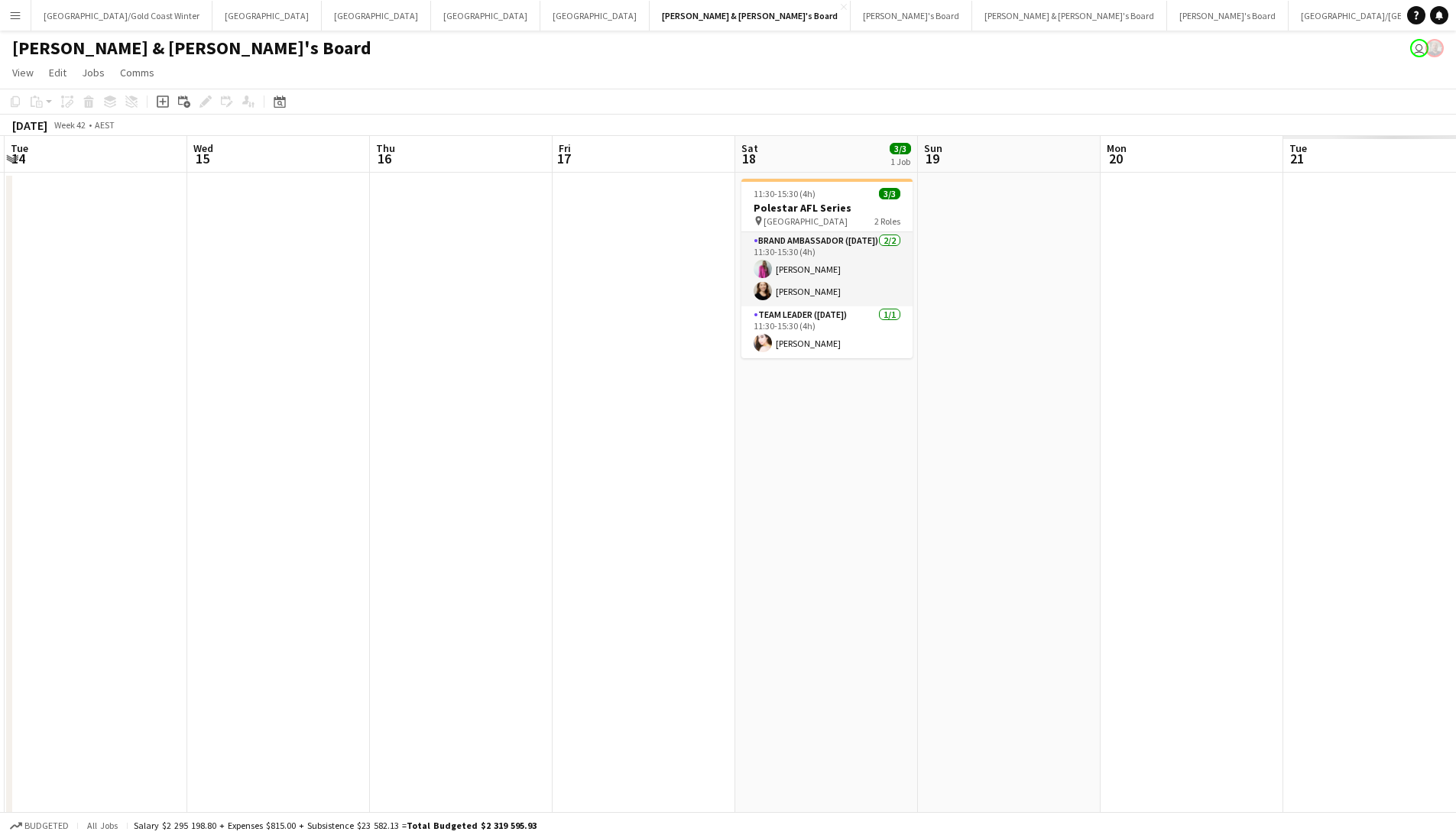
drag, startPoint x: 837, startPoint y: 385, endPoint x: 345, endPoint y: 382, distance: 492.0
click at [345, 382] on app-calendar-viewport "Sat 11 Sun 12 Mon 13 Tue 14 Wed 15 Thu 16 Fri 17 Sat 18 3/3 1 Job Sun 19 Mon 20…" at bounding box center [728, 811] width 1456 height 1351
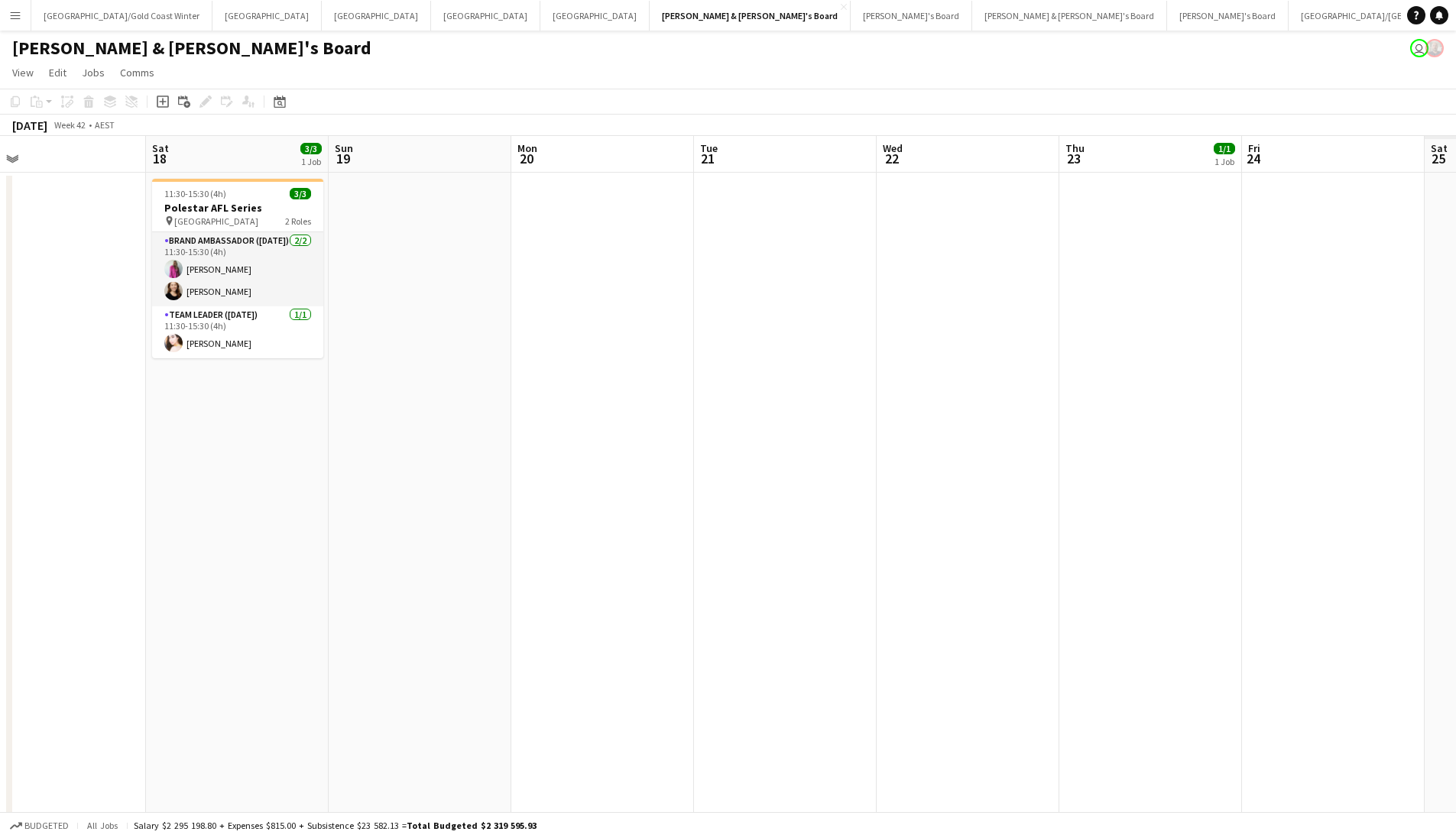
drag, startPoint x: 626, startPoint y: 421, endPoint x: 176, endPoint y: 429, distance: 450.1
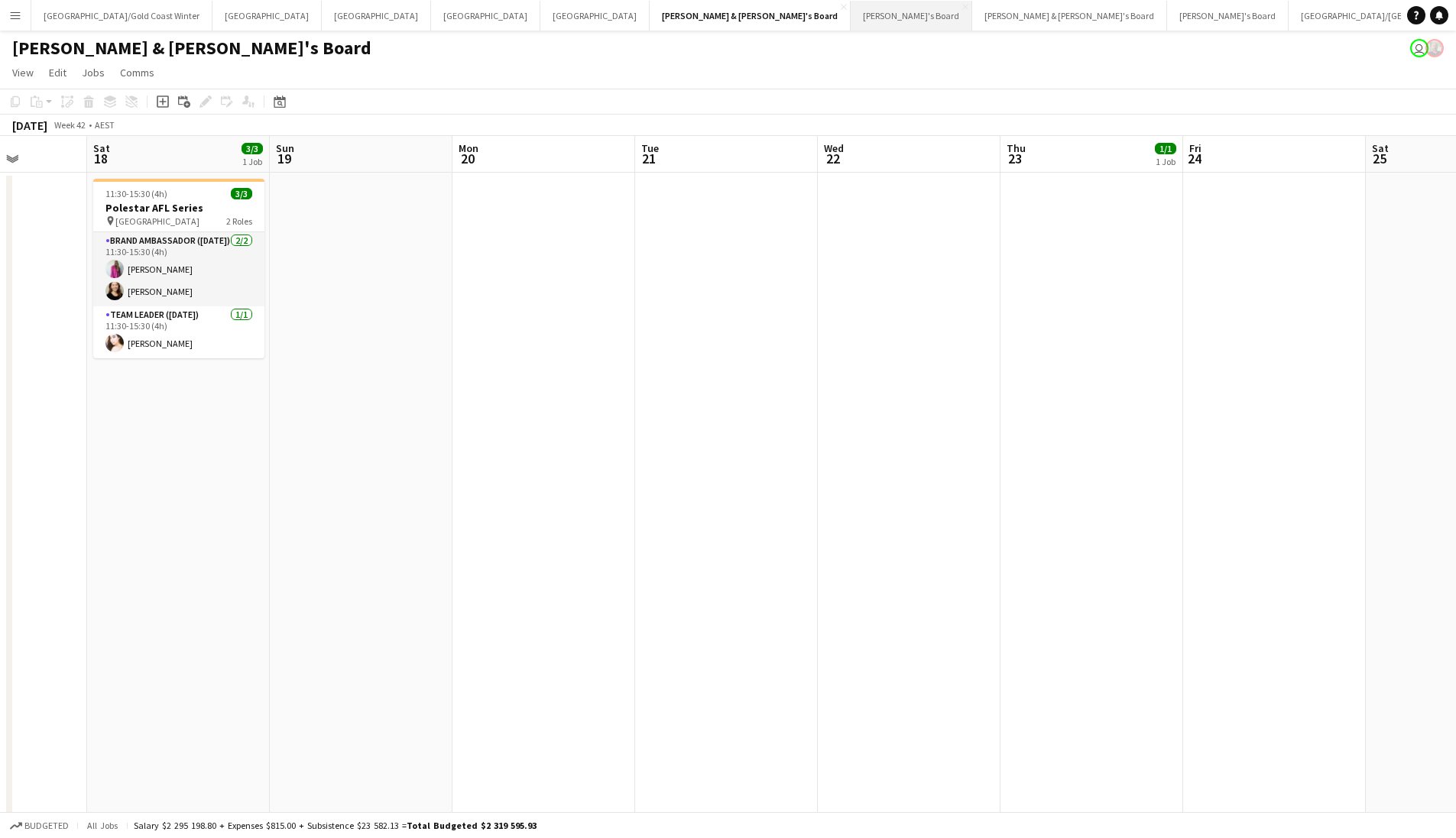
click at [851, 13] on button "Tennille's Board Close" at bounding box center [912, 16] width 122 height 30
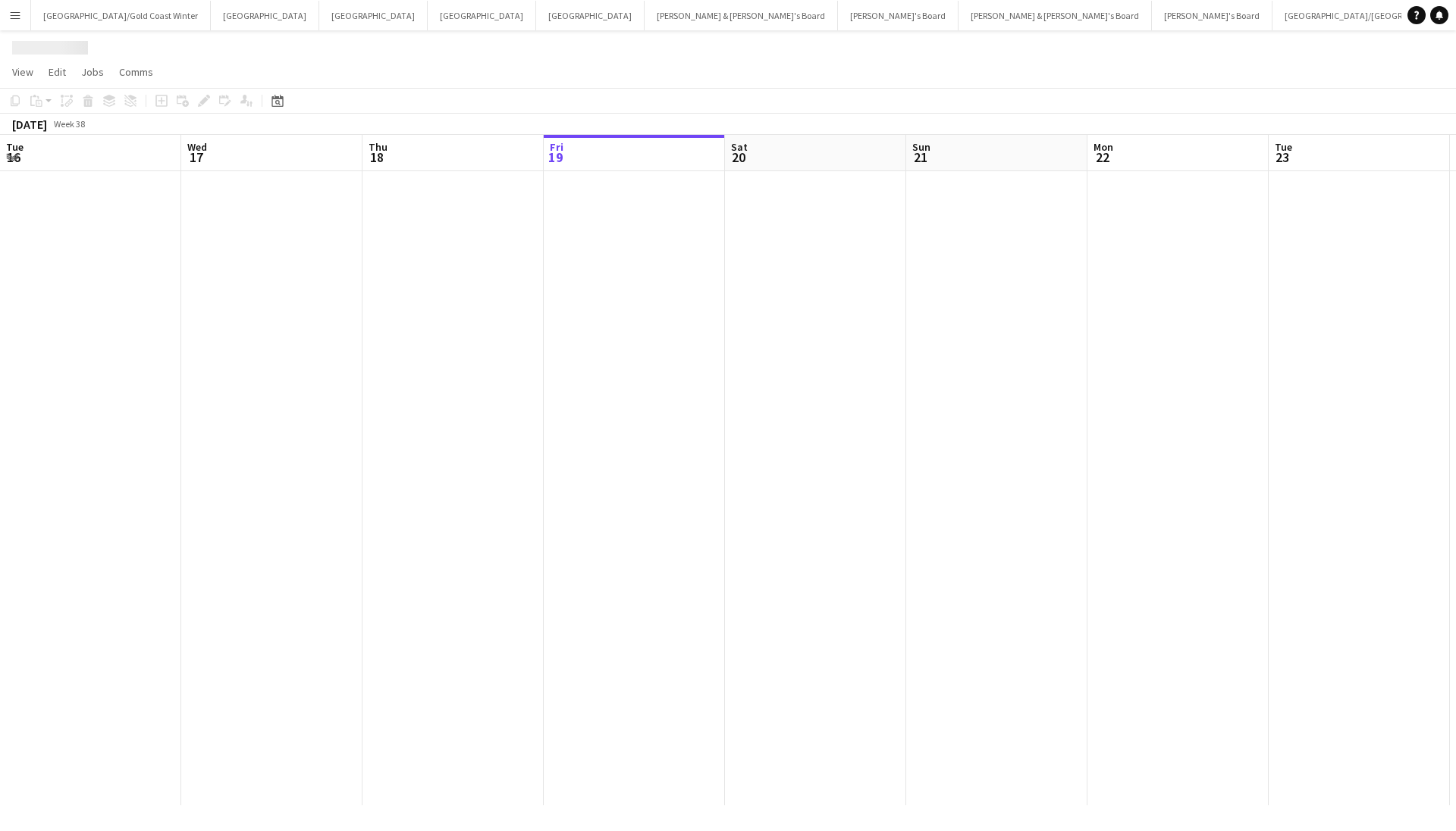
scroll to position [0, 363]
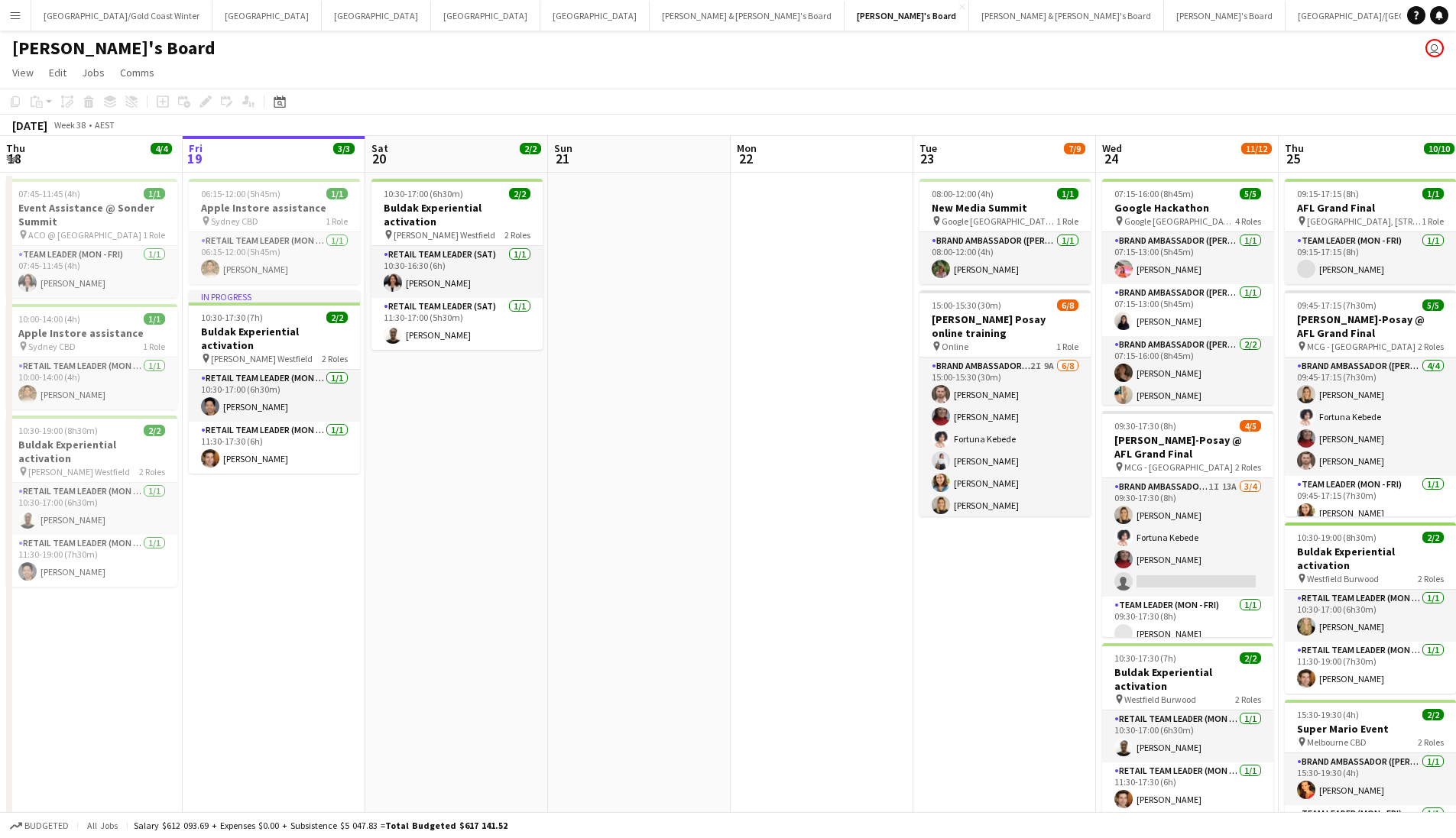
click at [30, 18] on button "Menu" at bounding box center [15, 15] width 31 height 31
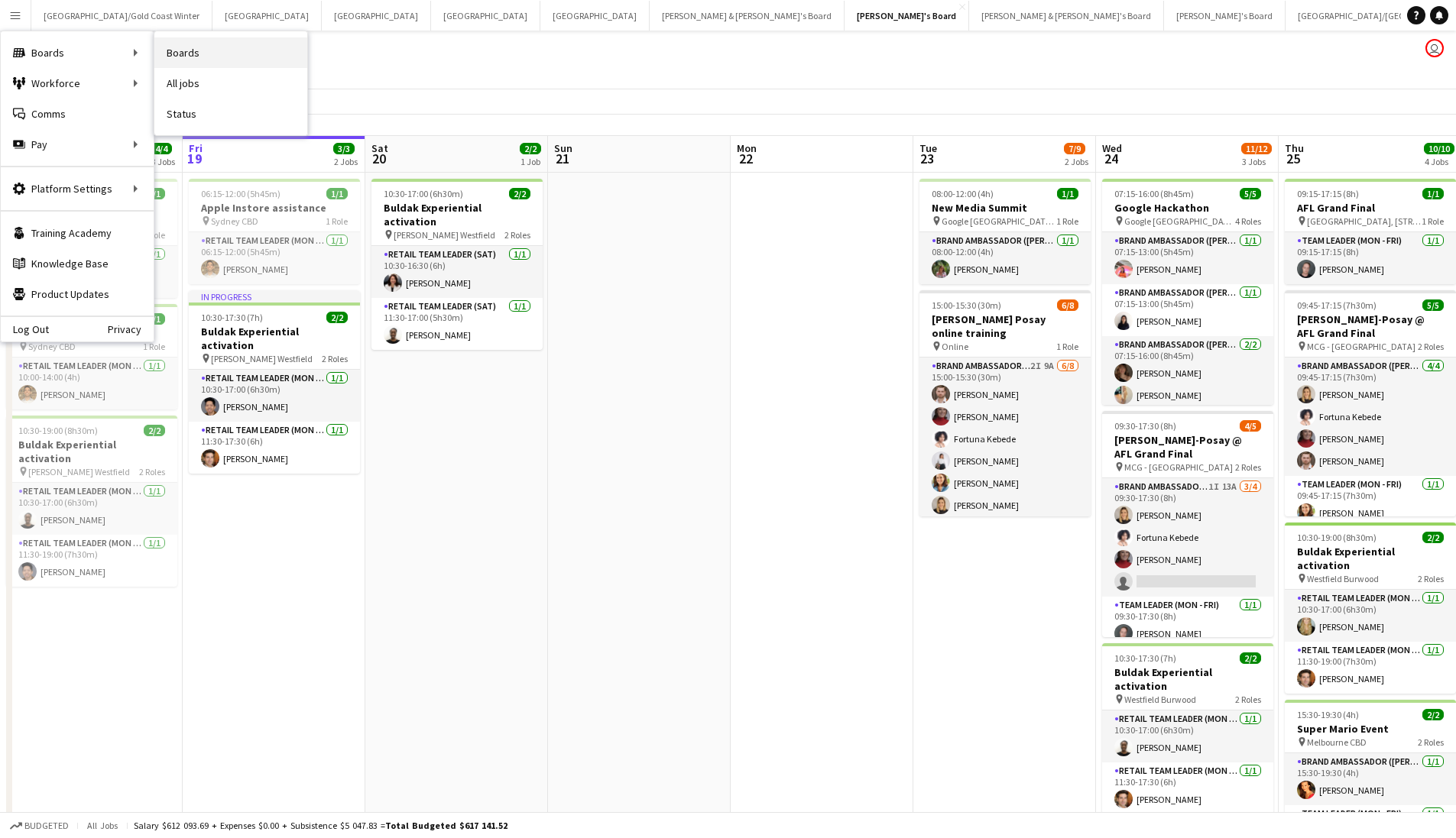
click at [222, 64] on link "Boards" at bounding box center [231, 52] width 153 height 31
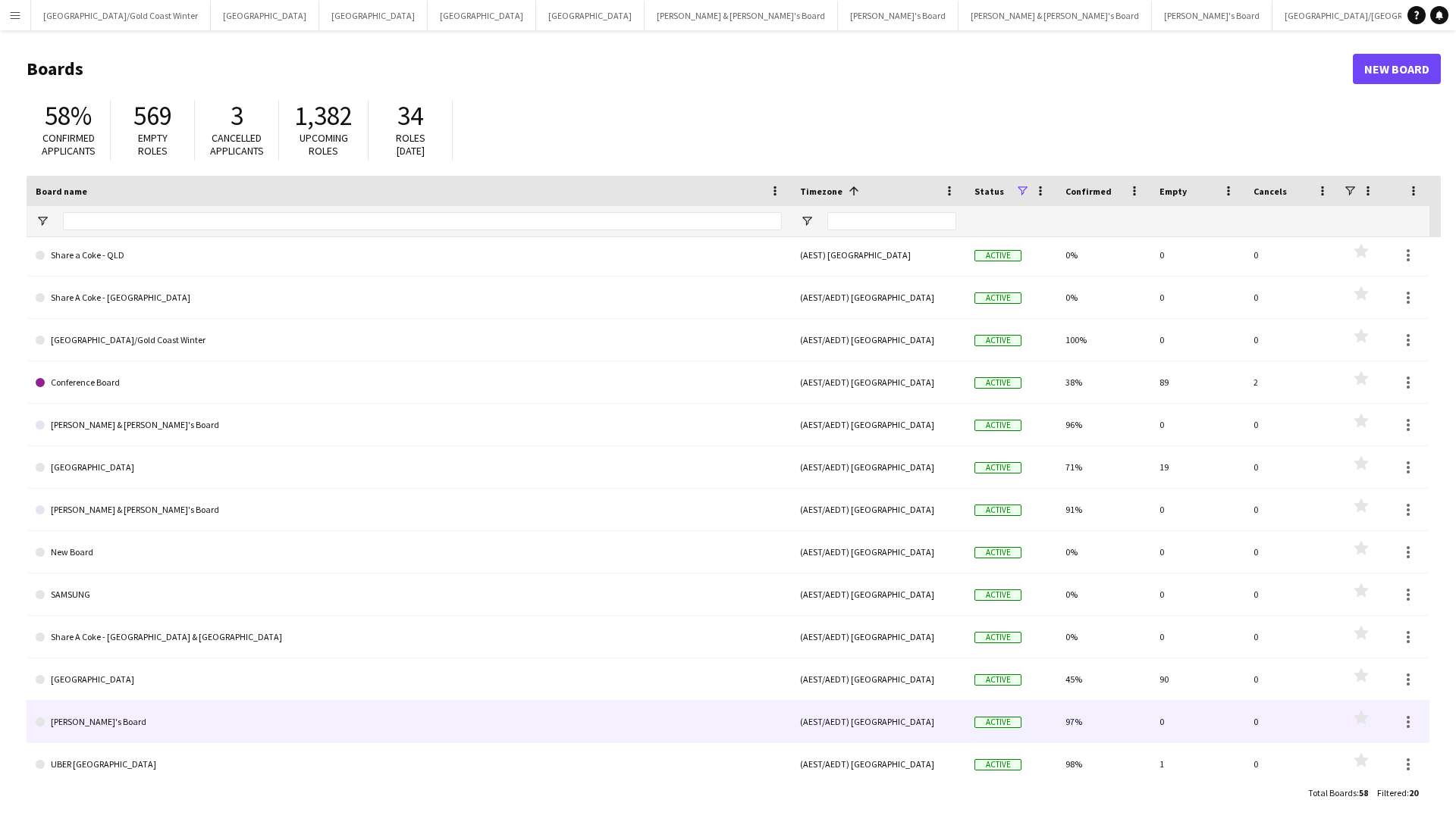
scroll to position [110, 0]
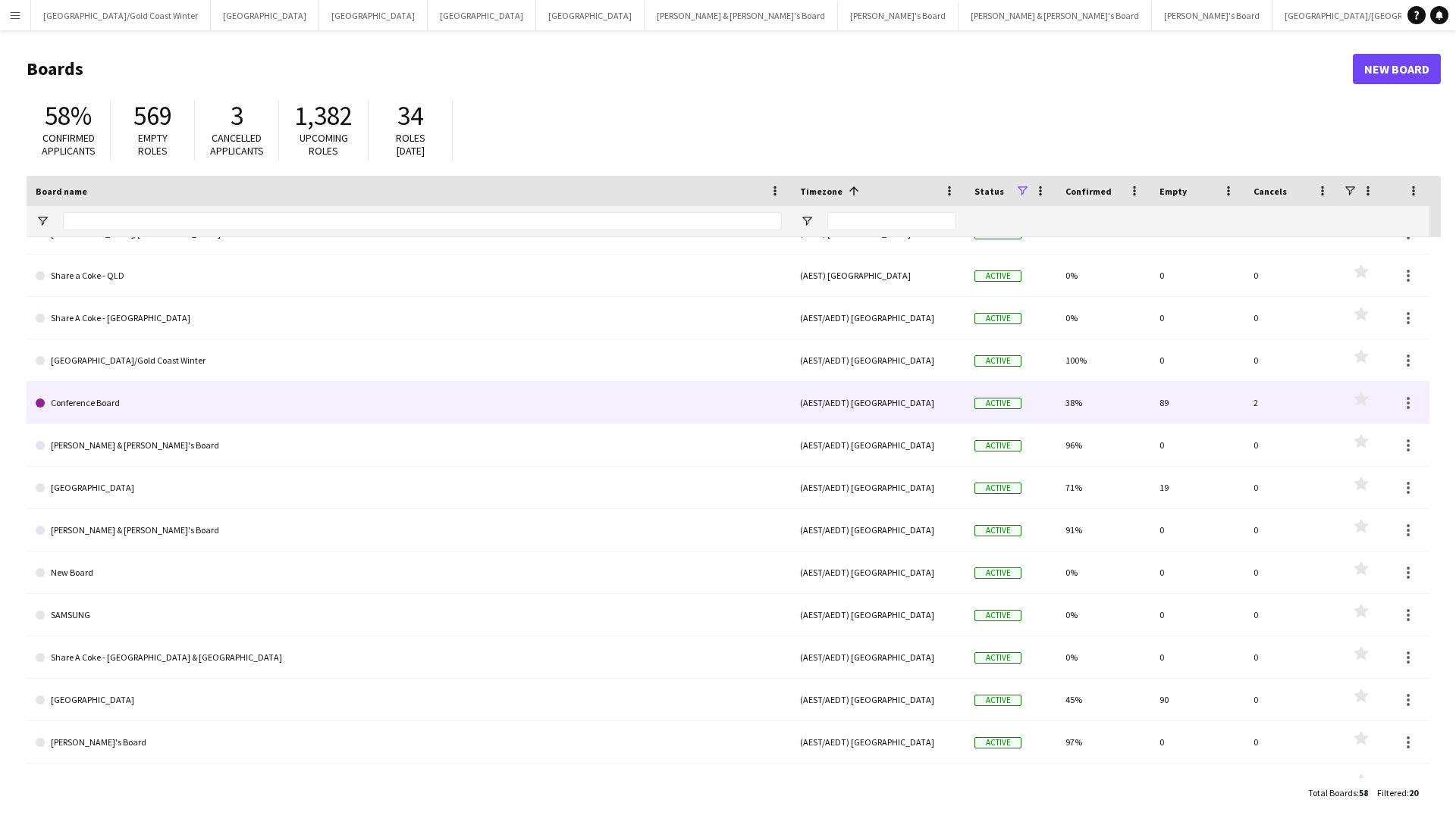
click at [202, 398] on link "Conference Board" at bounding box center [408, 403] width 746 height 43
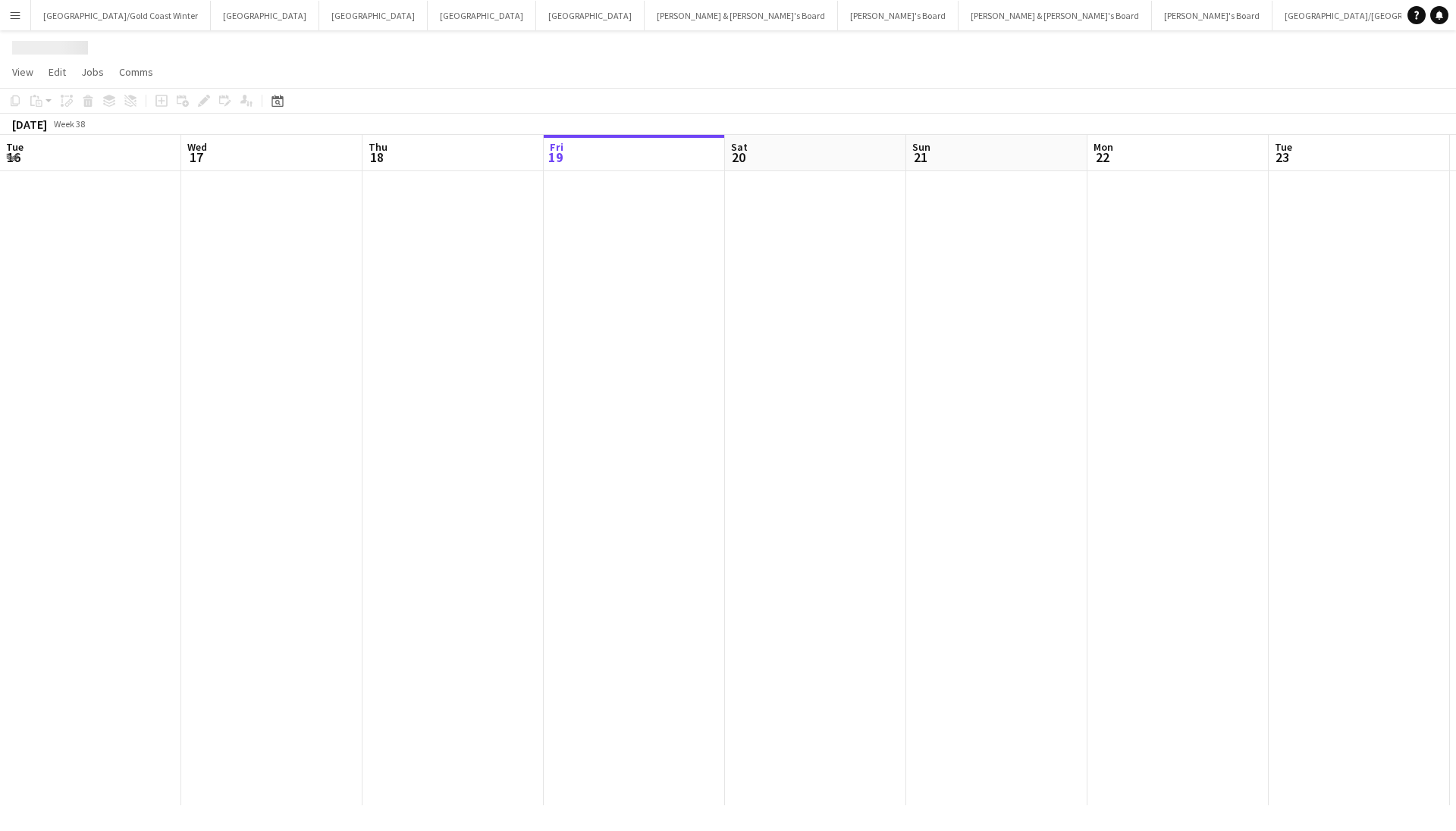
scroll to position [0, 363]
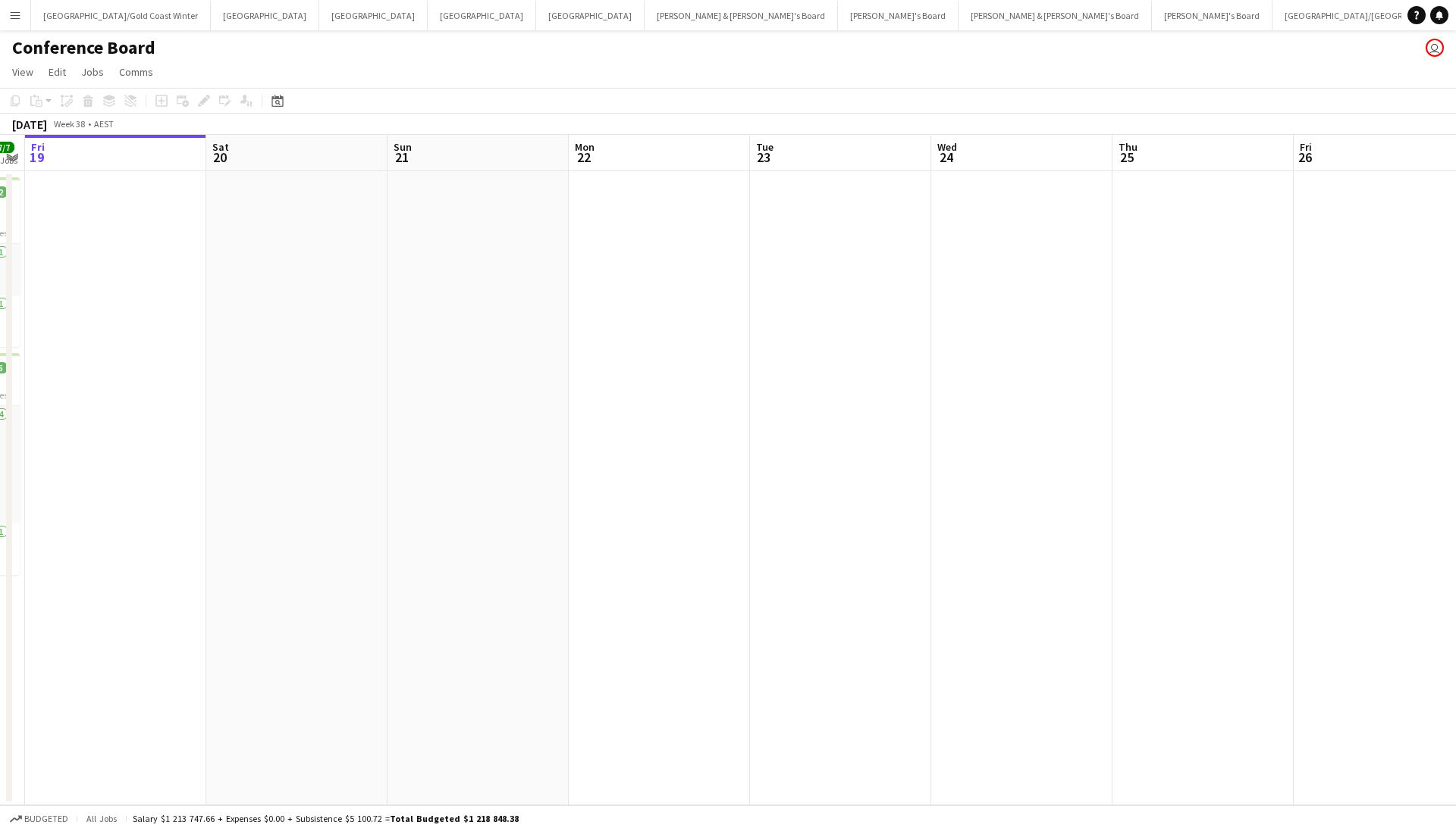
drag, startPoint x: 934, startPoint y: 486, endPoint x: 430, endPoint y: 553, distance: 508.4
click at [430, 553] on app-calendar-viewport "Tue 16 Wed 17 Thu 18 7/7 2 Jobs Fri 19 Sat 20 Sun 21 Mon 22 Tue 23 Wed 24 Thu 2…" at bounding box center [728, 470] width 1456 height 671
drag, startPoint x: 1395, startPoint y: 498, endPoint x: 335, endPoint y: 526, distance: 1060.4
click at [335, 526] on app-calendar-viewport "Thu 18 7/7 2 Jobs Fri 19 Sat 20 Sun 21 Mon 22 Tue 23 Wed 24 Thu 25 Fri 26 Sat 2…" at bounding box center [728, 470] width 1456 height 671
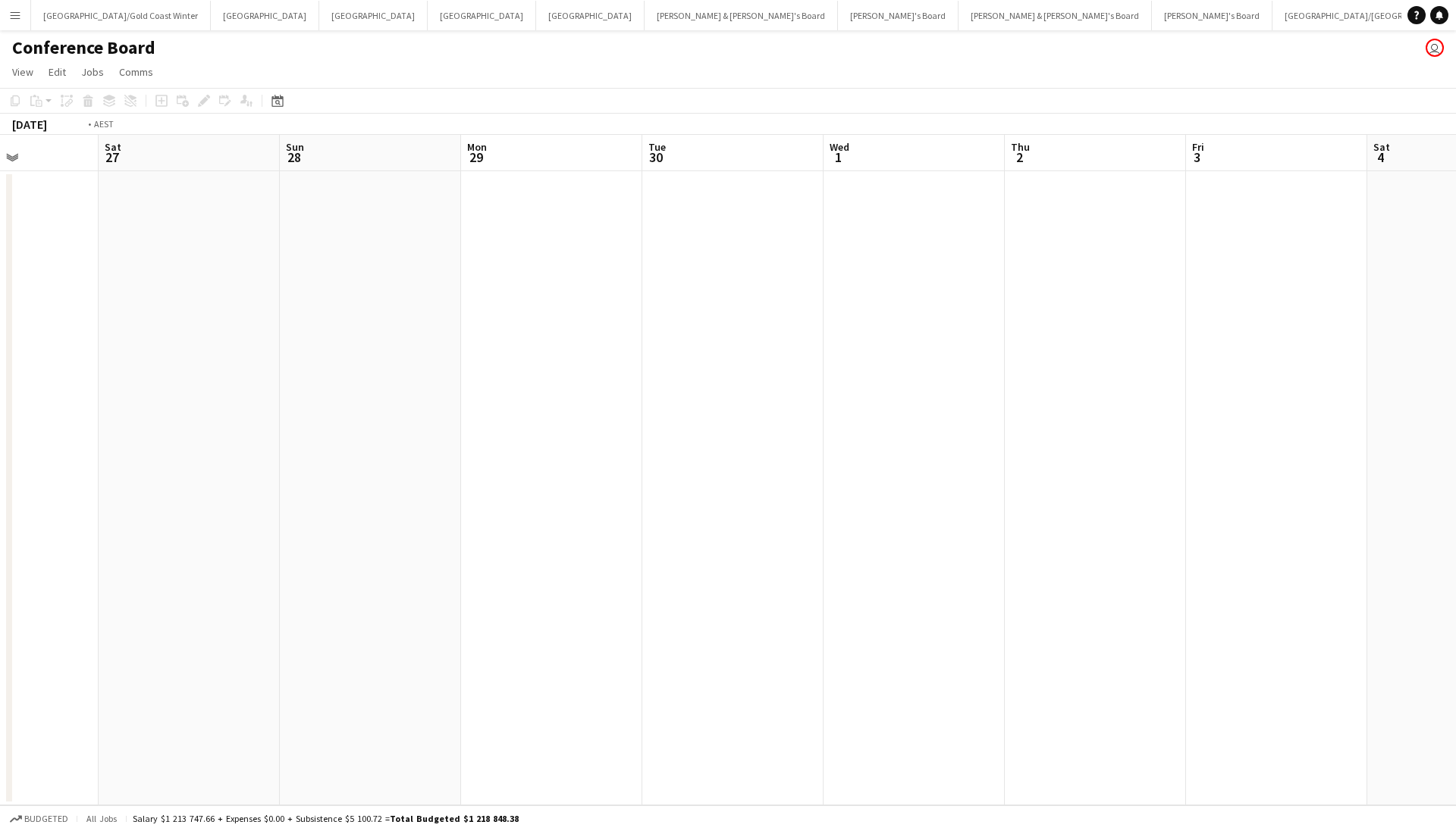
drag, startPoint x: 830, startPoint y: 524, endPoint x: 488, endPoint y: 496, distance: 343.1
click at [163, 513] on app-calendar-viewport "Wed 24 Thu 25 Fri 26 Sat 27 Sun 28 Mon 29 Tue 30 Wed 1 Thu 2 Fri 3 Sat 4 Sun 5 …" at bounding box center [728, 470] width 1456 height 671
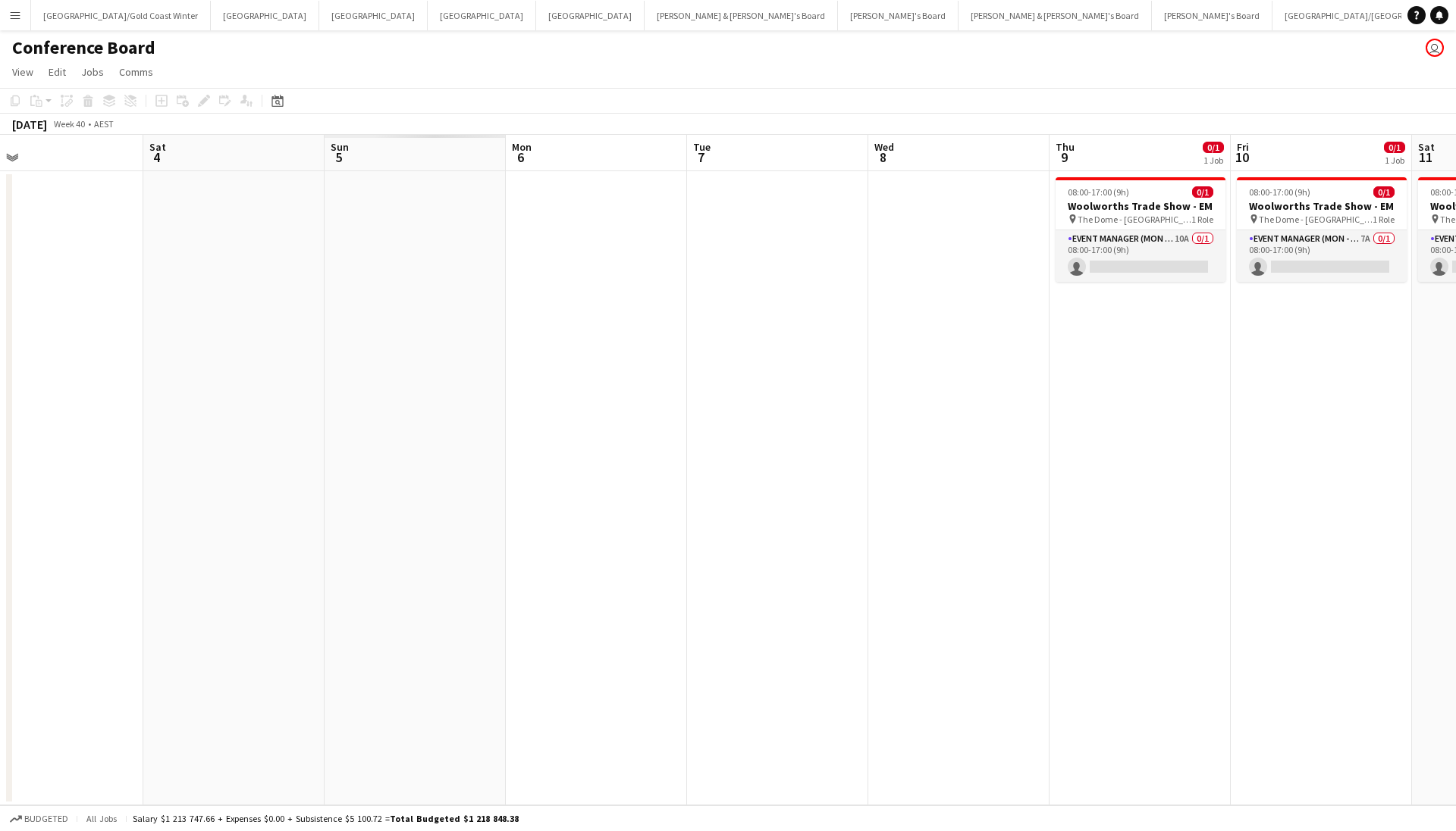
drag, startPoint x: 1020, startPoint y: 501, endPoint x: 570, endPoint y: 478, distance: 450.6
click at [322, 495] on app-calendar-viewport "Wed 1 Thu 2 Fri 3 Sat 4 Sun 5 Mon 6 Tue 7 Wed 8 Thu 9 0/1 1 Job Fri 10 0/1 1 Jo…" at bounding box center [728, 470] width 1456 height 671
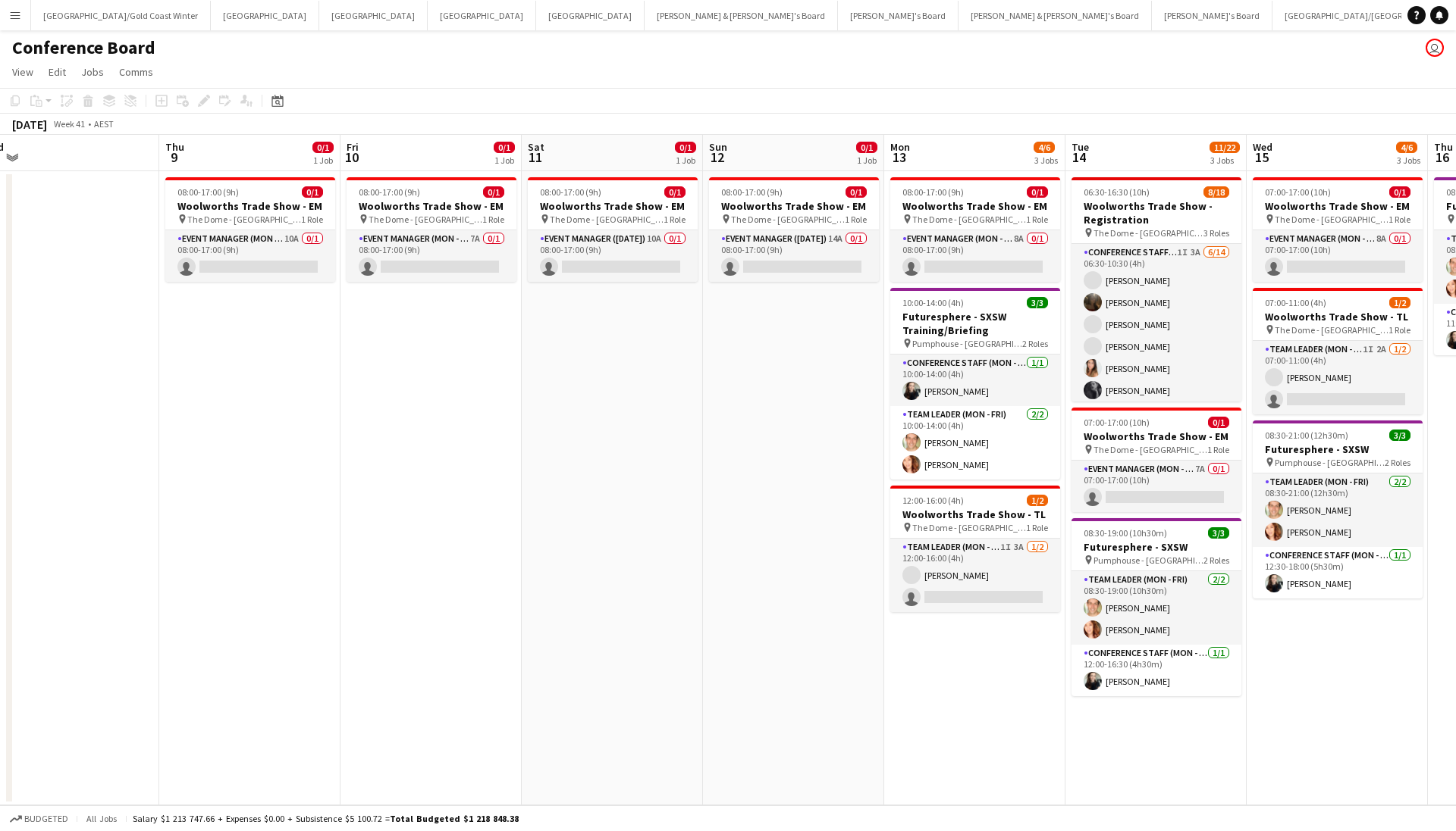
scroll to position [0, 569]
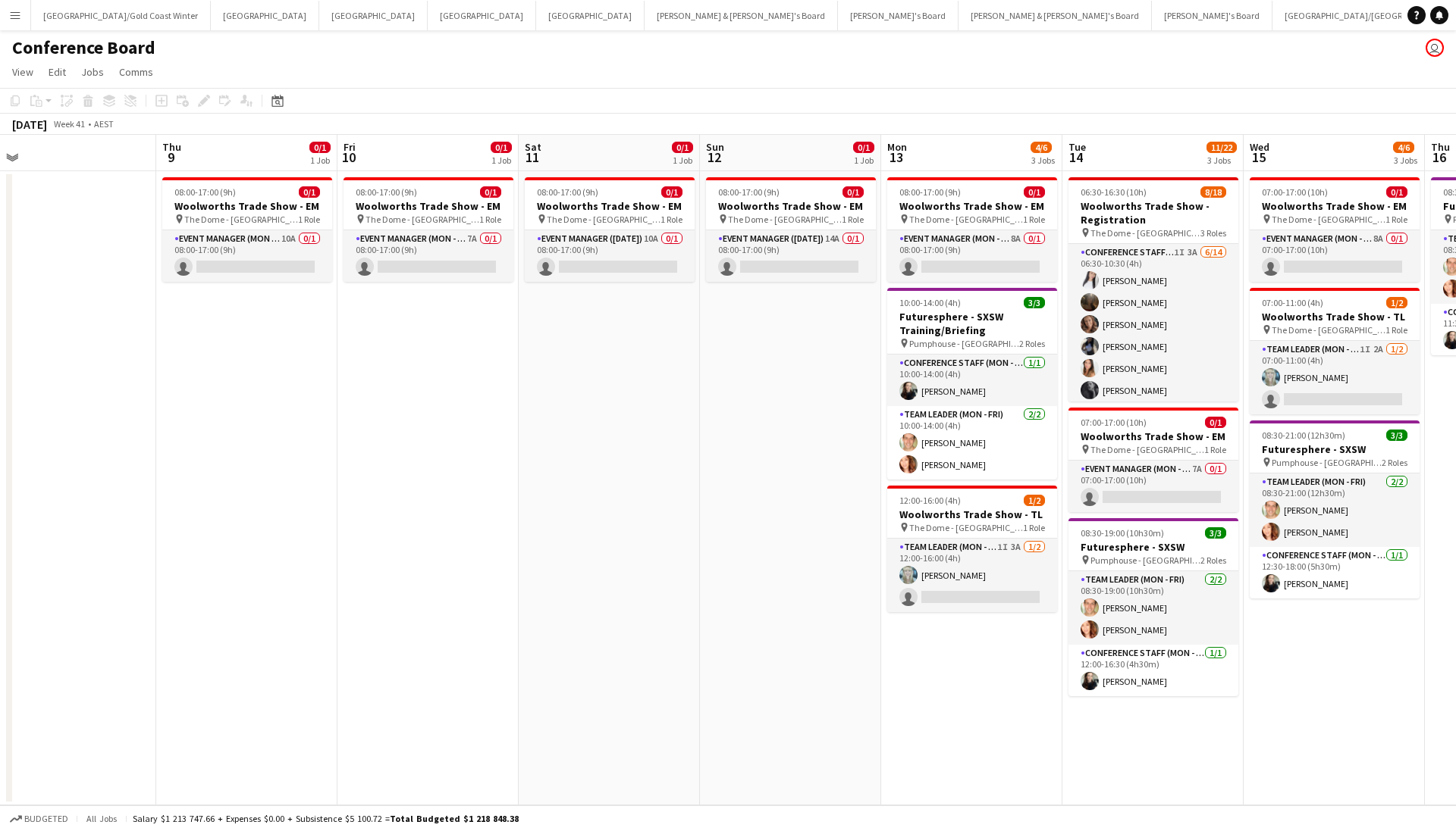
drag, startPoint x: 878, startPoint y: 486, endPoint x: 383, endPoint y: 560, distance: 500.5
click at [383, 560] on app-calendar-viewport "Sun 5 Mon 6 Tue 7 Wed 8 Thu 9 0/1 1 Job Fri 10 0/1 1 Job Sat 11 0/1 1 Job Sun 1…" at bounding box center [728, 470] width 1456 height 671
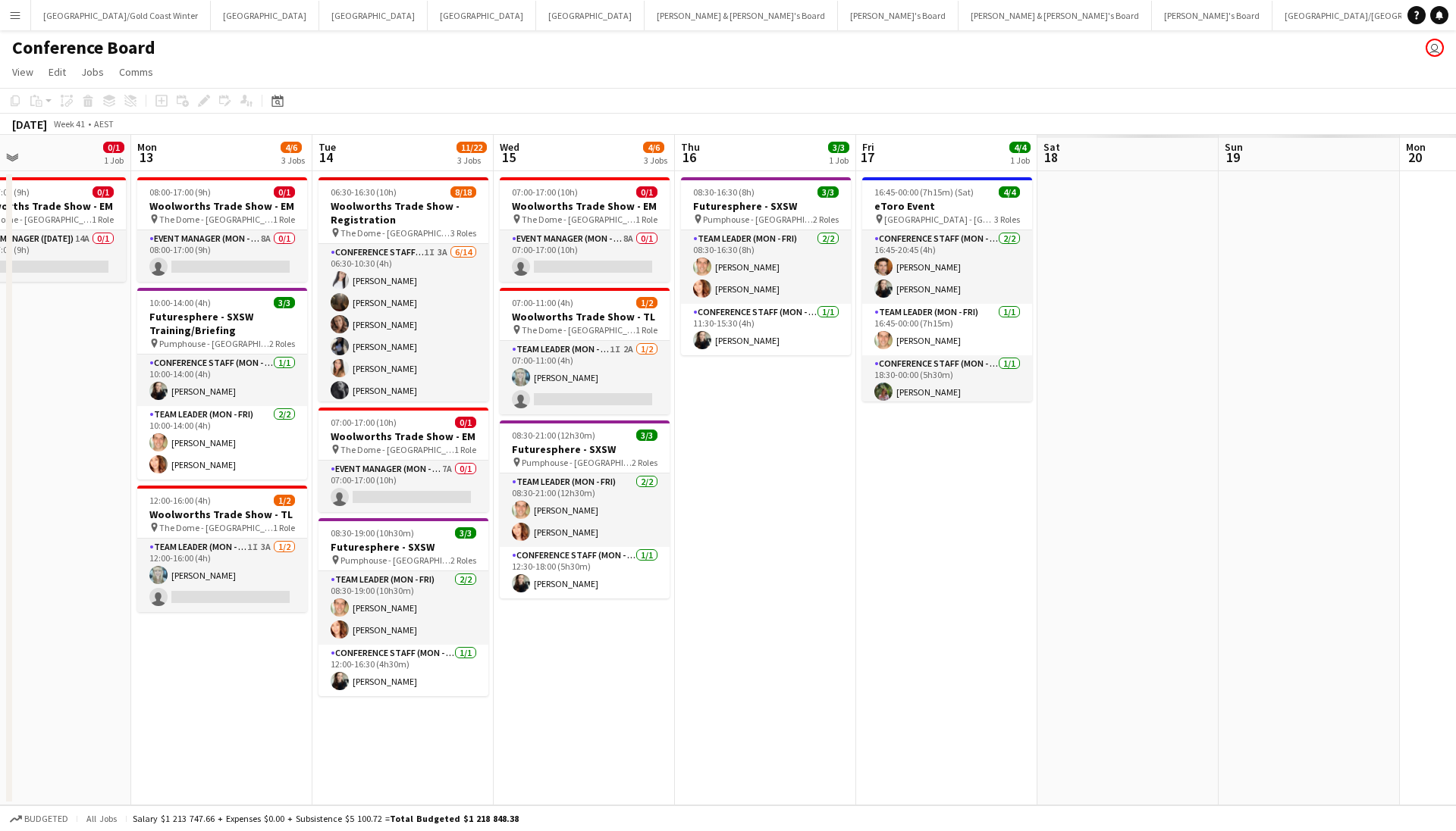
scroll to position [0, 479]
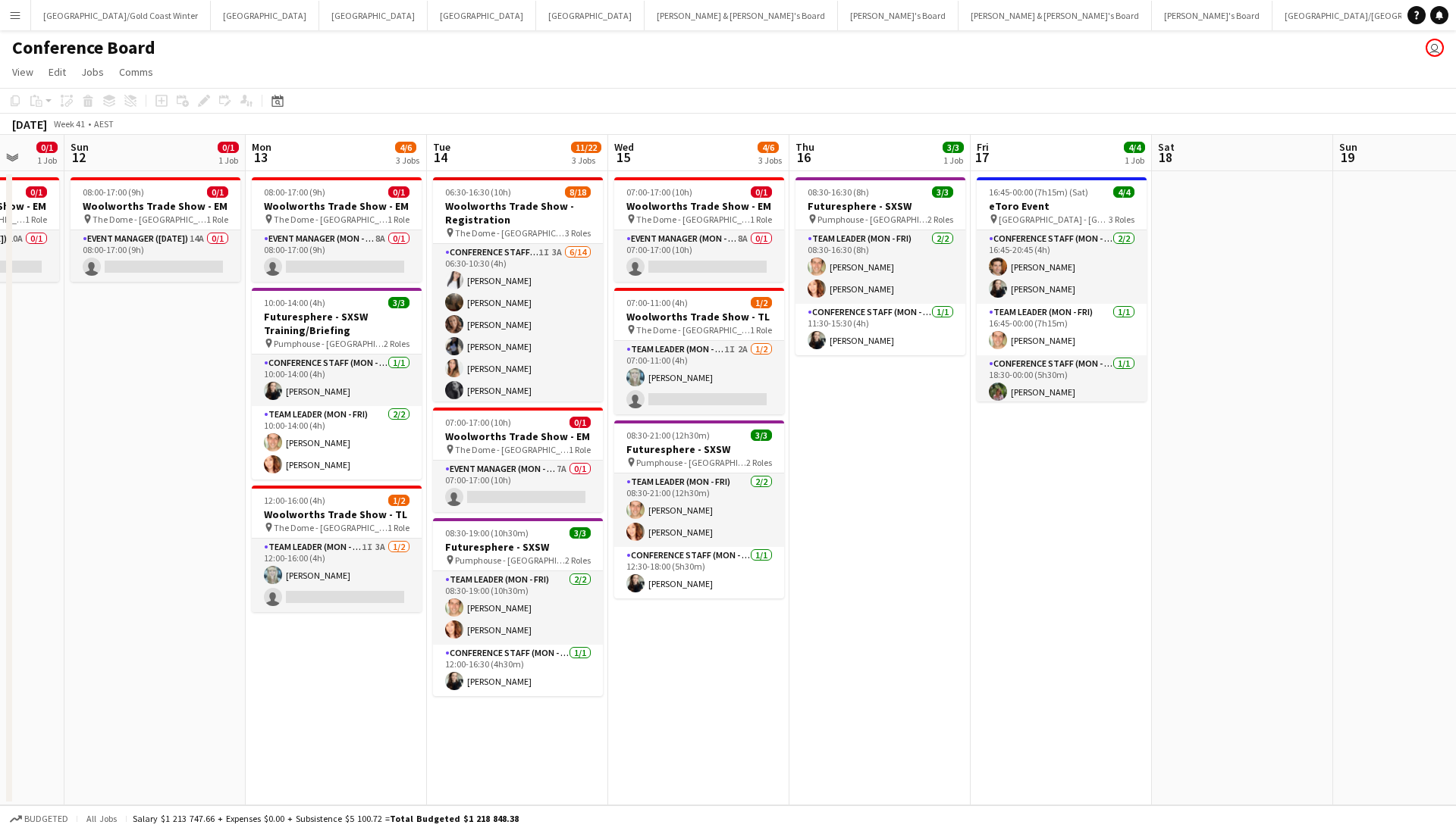
drag, startPoint x: 1314, startPoint y: 666, endPoint x: 682, endPoint y: 683, distance: 632.2
click at [682, 683] on app-calendar-viewport "Thu 9 0/1 1 Job Fri 10 0/1 1 Job Sat 11 0/1 1 Job Sun 12 0/1 1 Job Mon 13 4/6 3…" at bounding box center [728, 470] width 1456 height 671
click at [1021, 79] on app-page-menu "View Day view expanded Day view collapsed Month view Date picker Jump to today …" at bounding box center [728, 73] width 1456 height 29
